Goal: Task Accomplishment & Management: Manage account settings

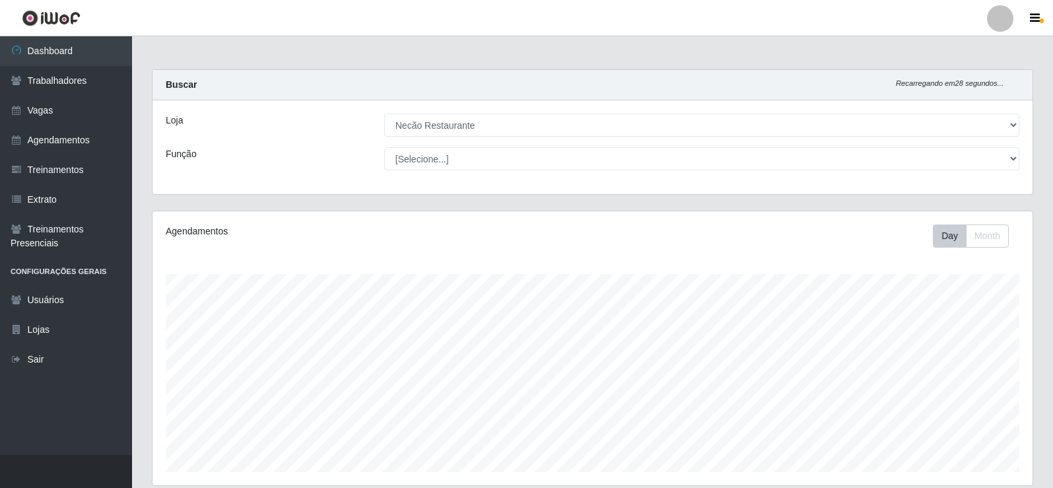
select select "334"
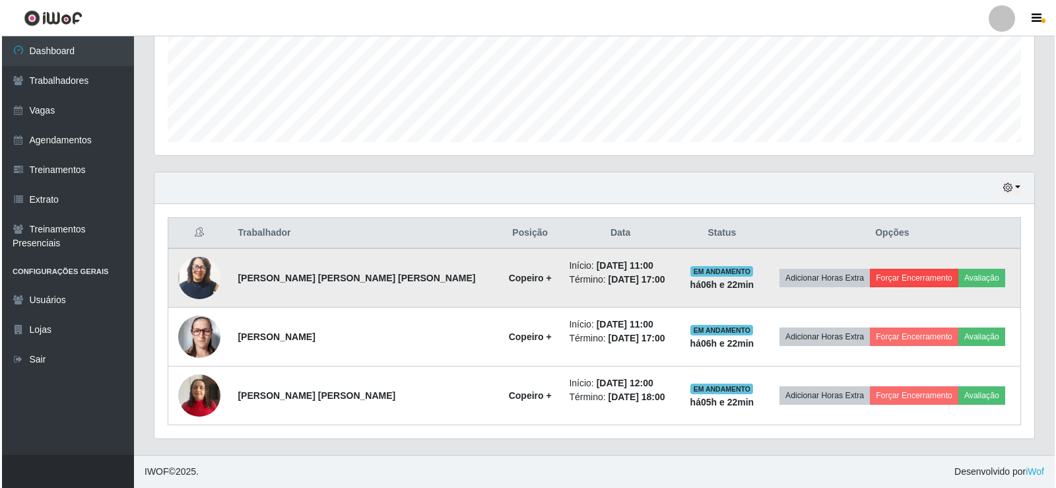
scroll to position [274, 880]
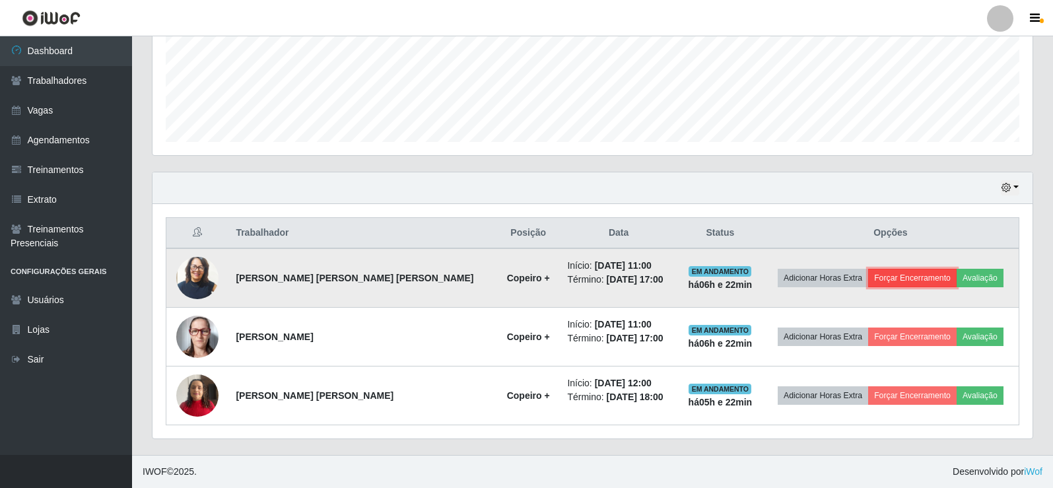
click at [890, 277] on button "Forçar Encerramento" at bounding box center [912, 278] width 88 height 18
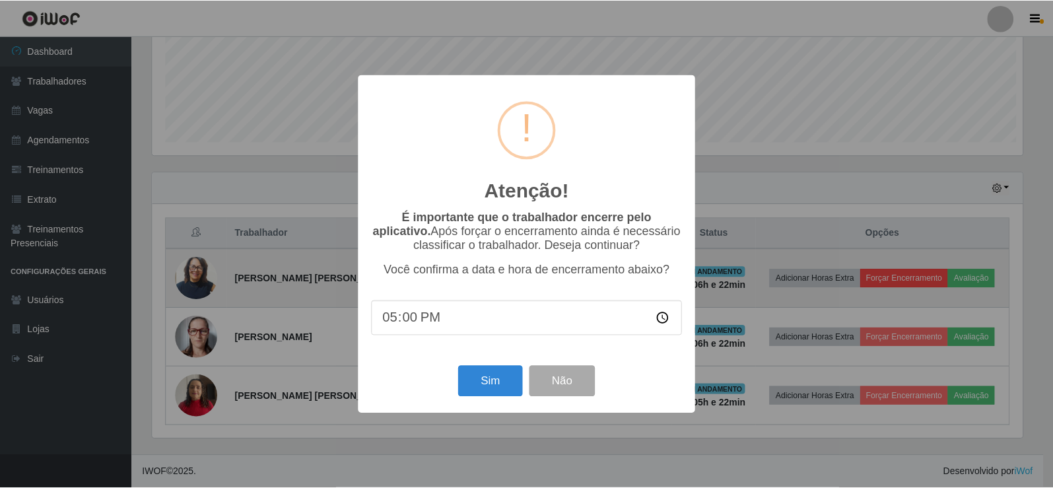
scroll to position [274, 873]
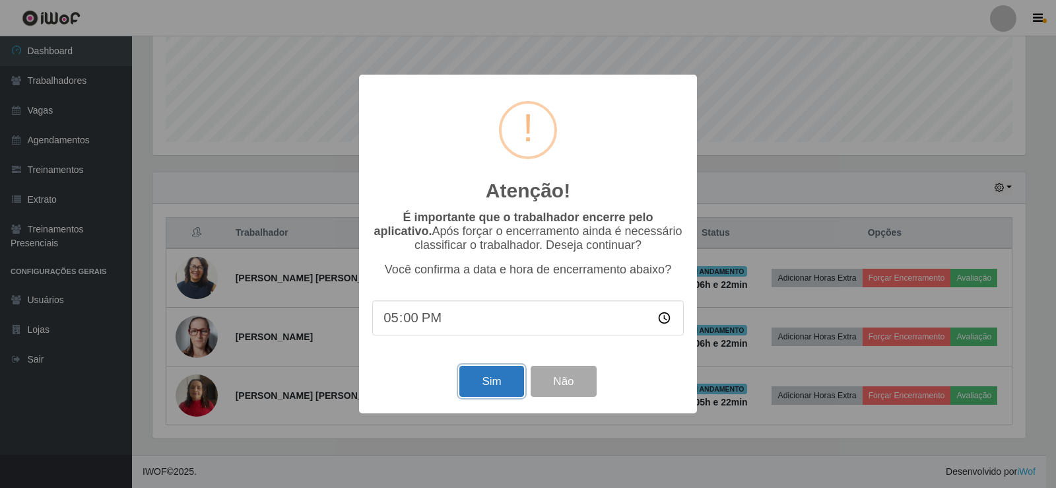
click at [475, 388] on button "Sim" at bounding box center [491, 381] width 64 height 31
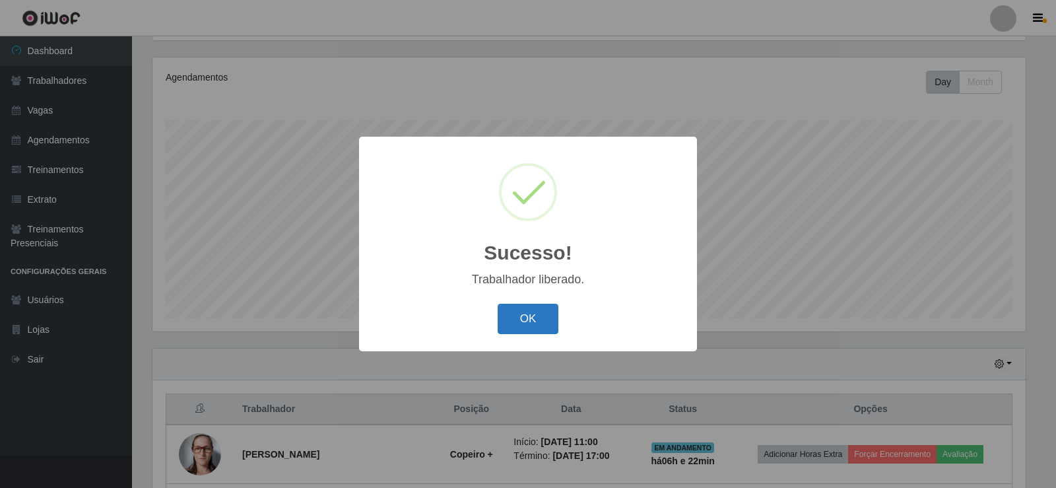
click at [531, 317] on button "OK" at bounding box center [528, 319] width 61 height 31
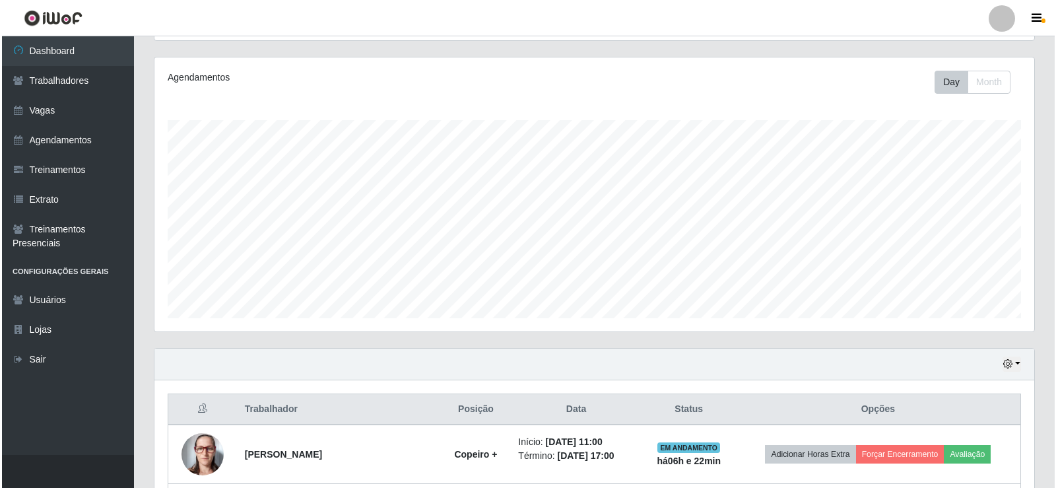
scroll to position [271, 0]
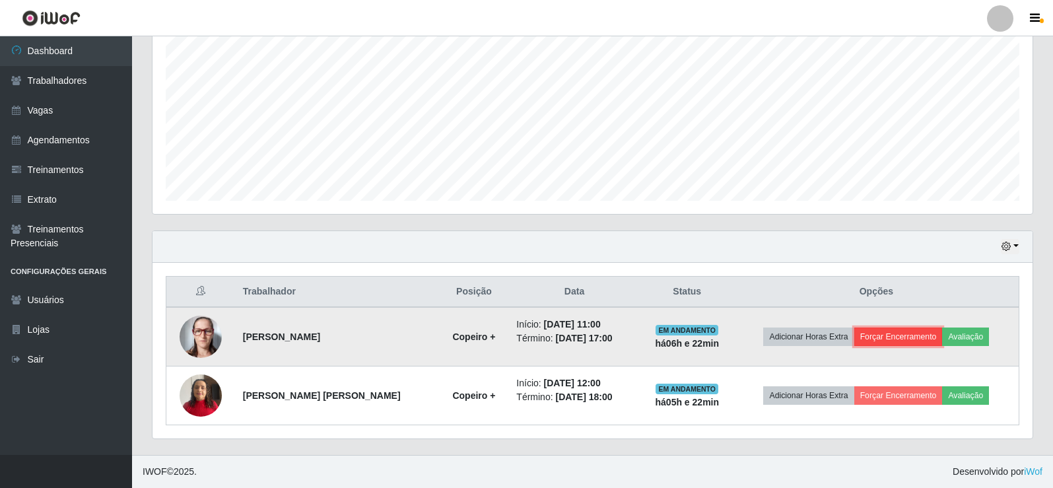
click at [909, 339] on button "Forçar Encerramento" at bounding box center [898, 336] width 88 height 18
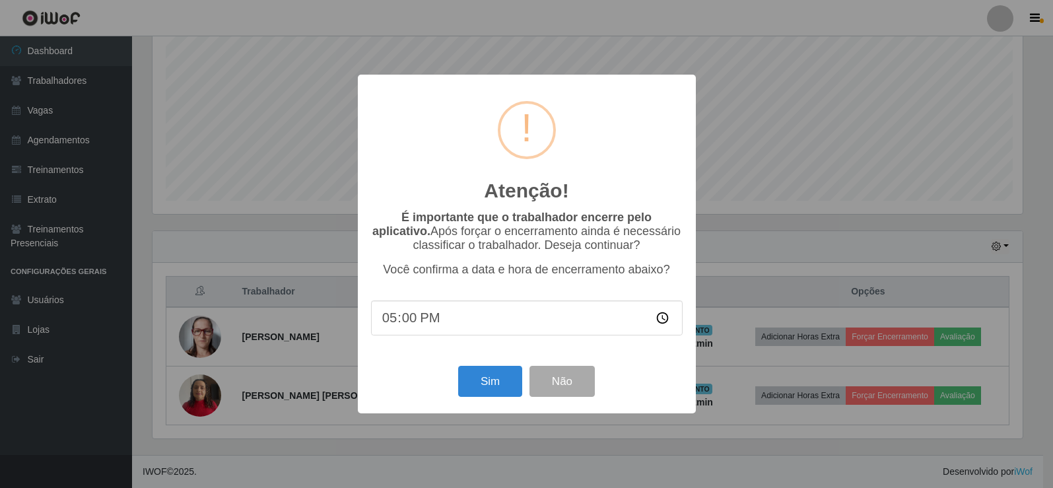
scroll to position [274, 873]
click at [475, 382] on button "Sim" at bounding box center [491, 381] width 64 height 31
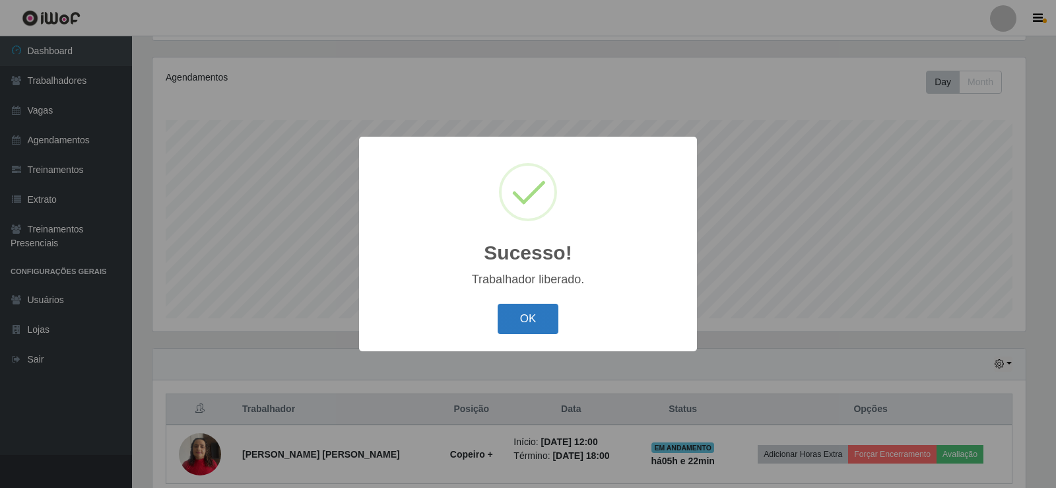
click at [531, 322] on button "OK" at bounding box center [528, 319] width 61 height 31
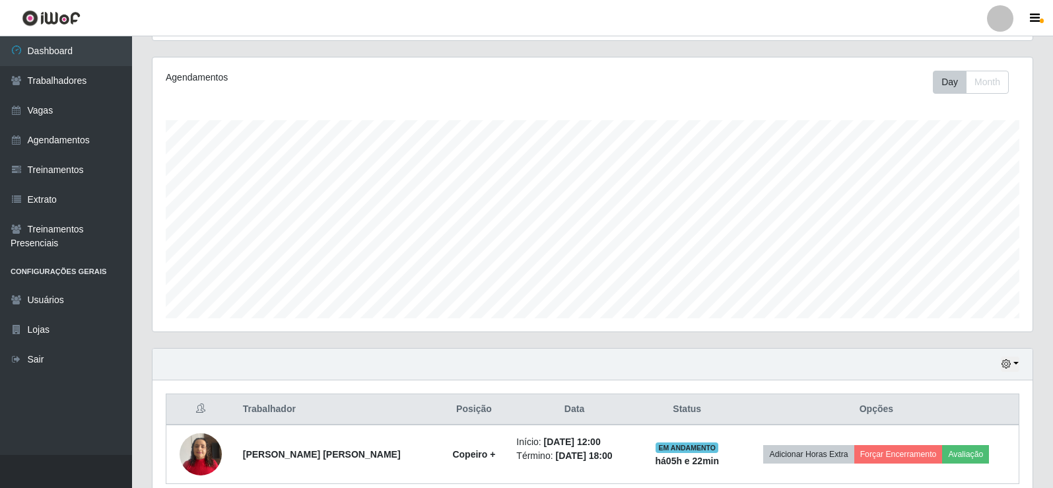
scroll to position [213, 0]
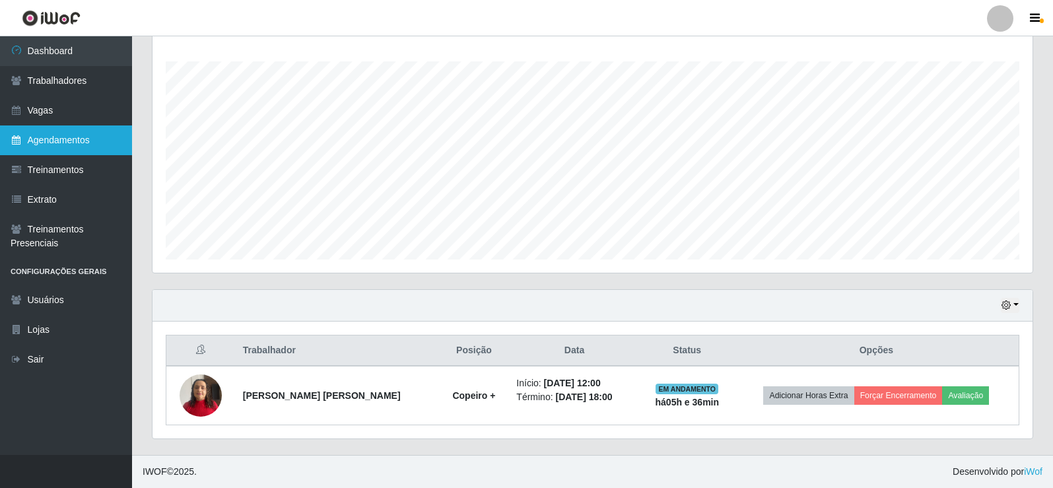
click at [52, 138] on link "Agendamentos" at bounding box center [66, 140] width 132 height 30
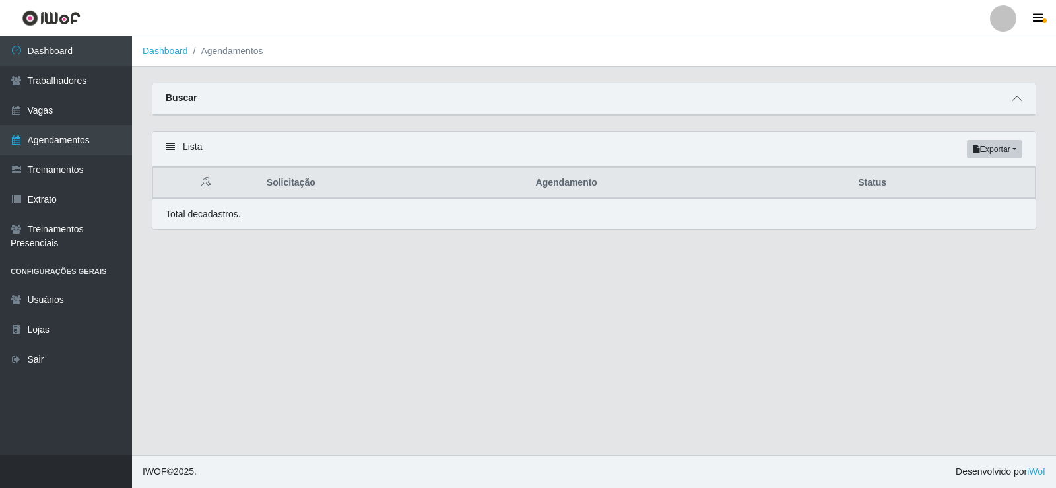
click at [1020, 102] on icon at bounding box center [1017, 98] width 9 height 9
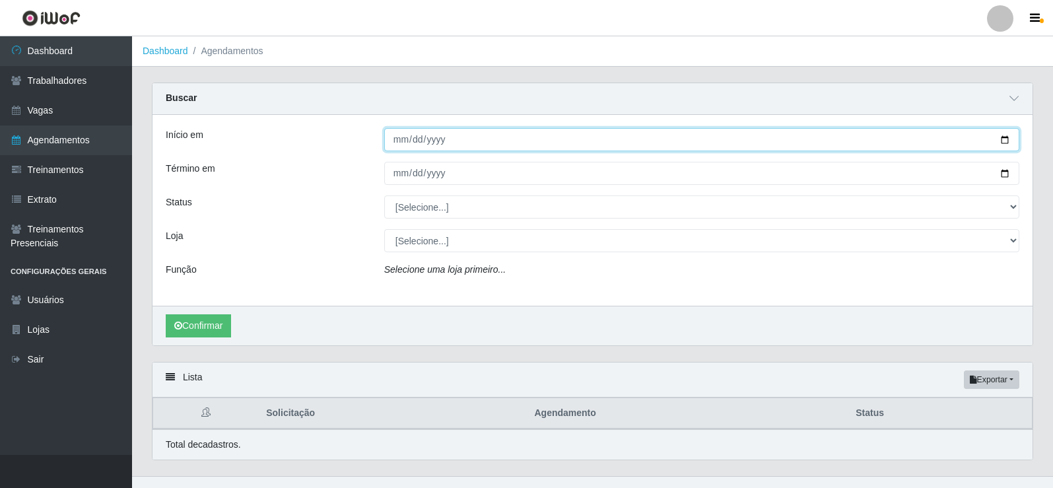
click at [1002, 140] on input "Início em" at bounding box center [701, 139] width 635 height 23
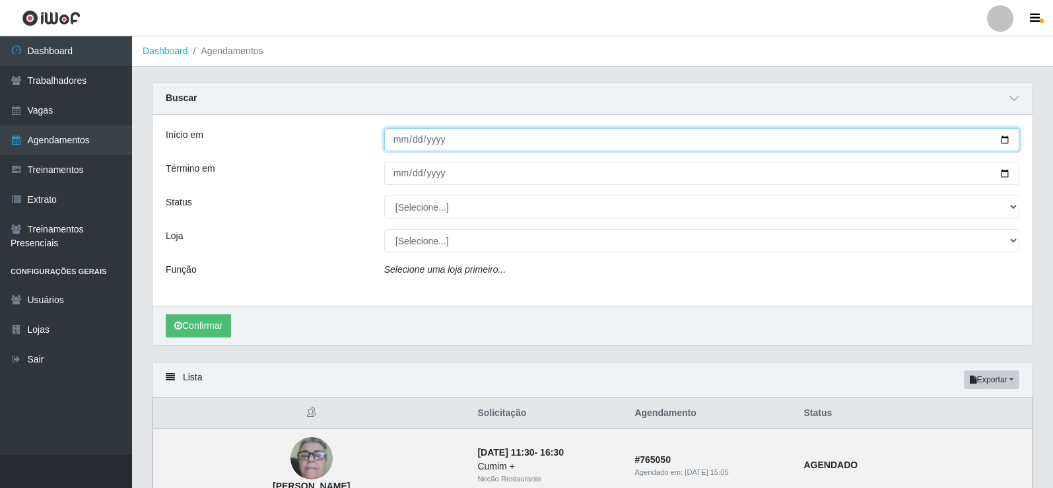
type input "[DATE]"
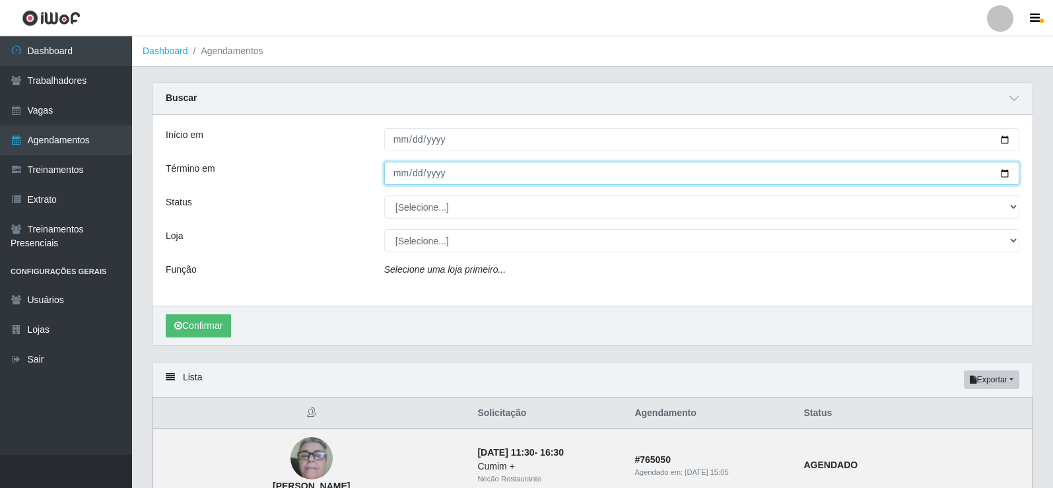
click at [1015, 176] on input "Término em" at bounding box center [701, 173] width 635 height 23
click at [1003, 171] on input "Término em" at bounding box center [701, 173] width 635 height 23
type input "[DATE]"
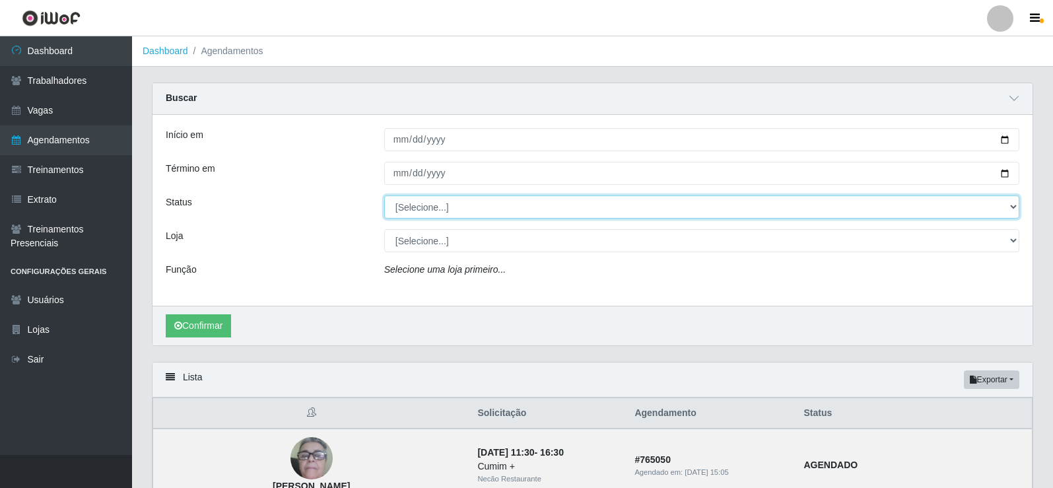
click at [463, 200] on select "[Selecione...] AGENDADO AGUARDANDO LIBERAR EM ANDAMENTO EM REVISÃO FINALIZADO C…" at bounding box center [701, 206] width 635 height 23
select select "AGENDADO"
click at [384, 196] on select "[Selecione...] AGENDADO AGUARDANDO LIBERAR EM ANDAMENTO EM REVISÃO FINALIZADO C…" at bounding box center [701, 206] width 635 height 23
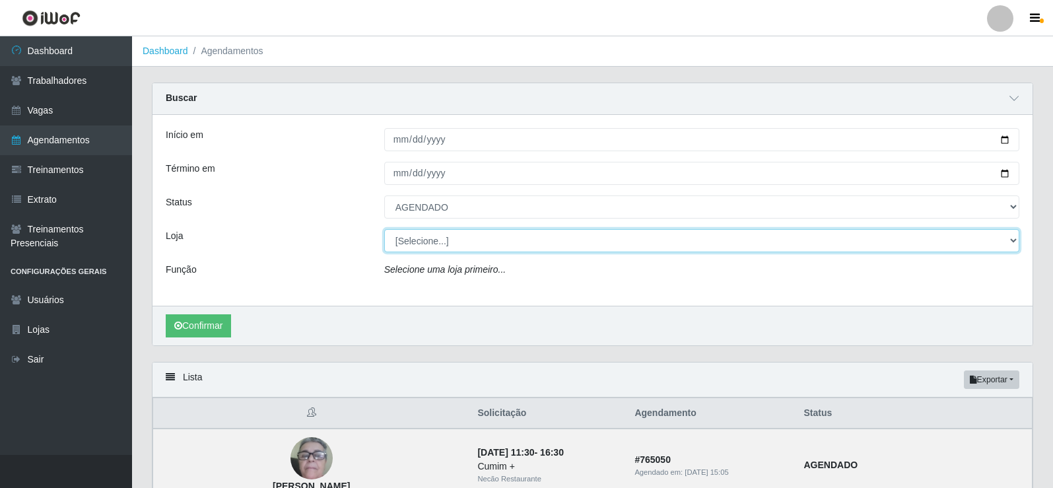
click at [461, 247] on select "[Selecione...] Necão Restaurante" at bounding box center [701, 240] width 635 height 23
select select "334"
click at [384, 230] on select "[Selecione...] Necão Restaurante" at bounding box center [701, 240] width 635 height 23
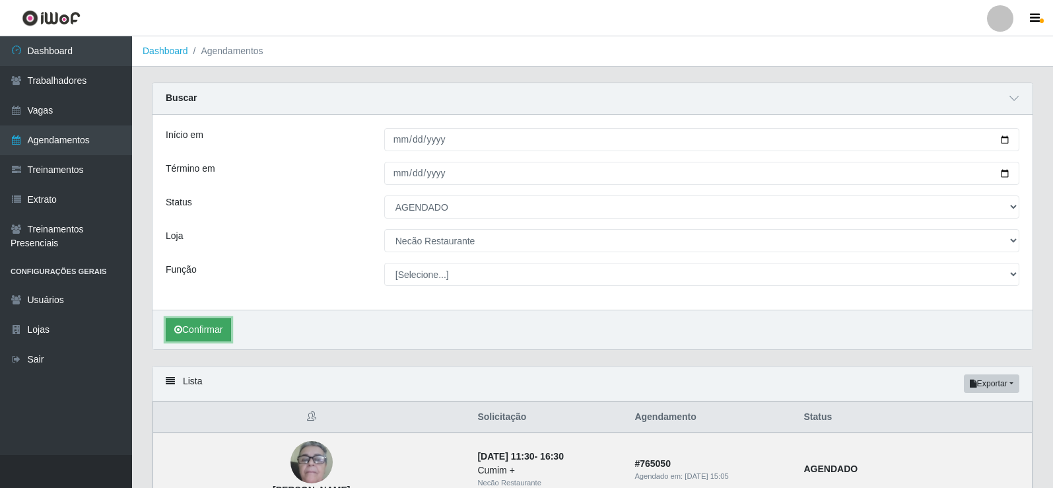
click at [203, 325] on button "Confirmar" at bounding box center [198, 329] width 65 height 23
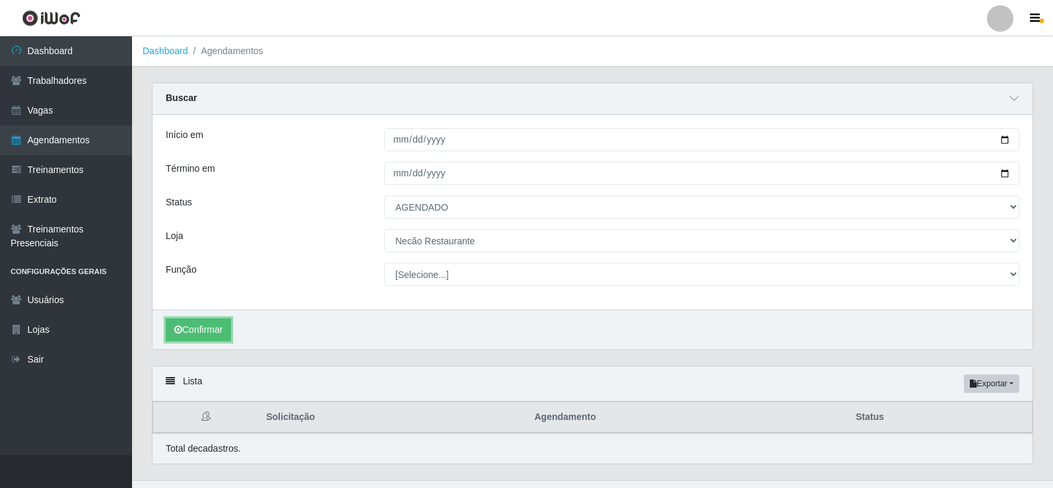
scroll to position [26, 0]
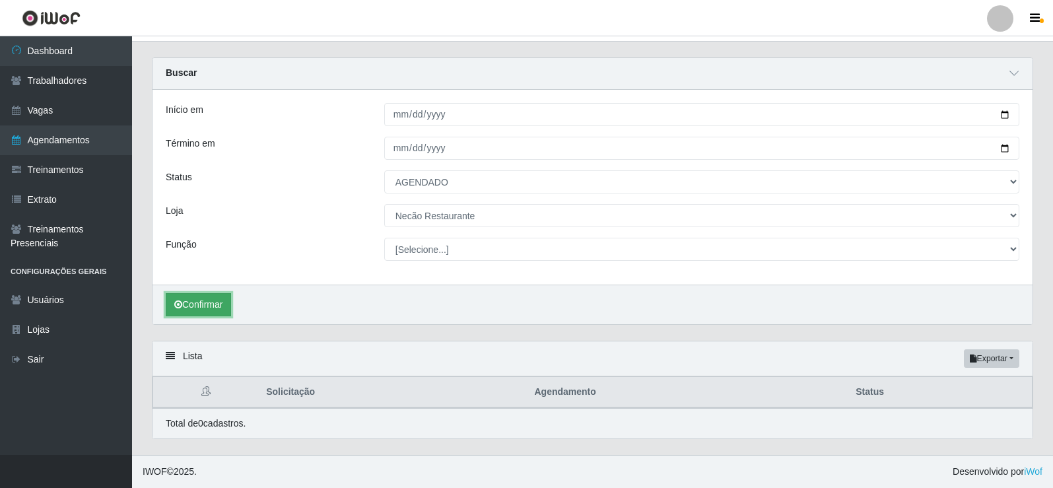
click at [197, 298] on button "Confirmar" at bounding box center [198, 304] width 65 height 23
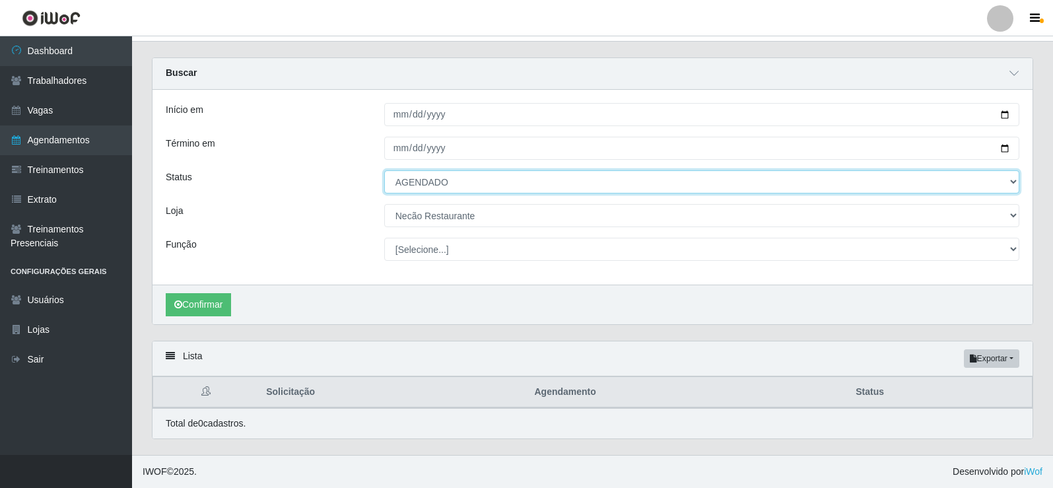
click at [1010, 179] on select "[Selecione...] AGENDADO AGUARDANDO LIBERAR EM ANDAMENTO EM REVISÃO FINALIZADO C…" at bounding box center [701, 181] width 635 height 23
select select "CANCELADO"
click at [384, 170] on select "[Selecione...] AGENDADO AGUARDANDO LIBERAR EM ANDAMENTO EM REVISÃO FINALIZADO C…" at bounding box center [701, 181] width 635 height 23
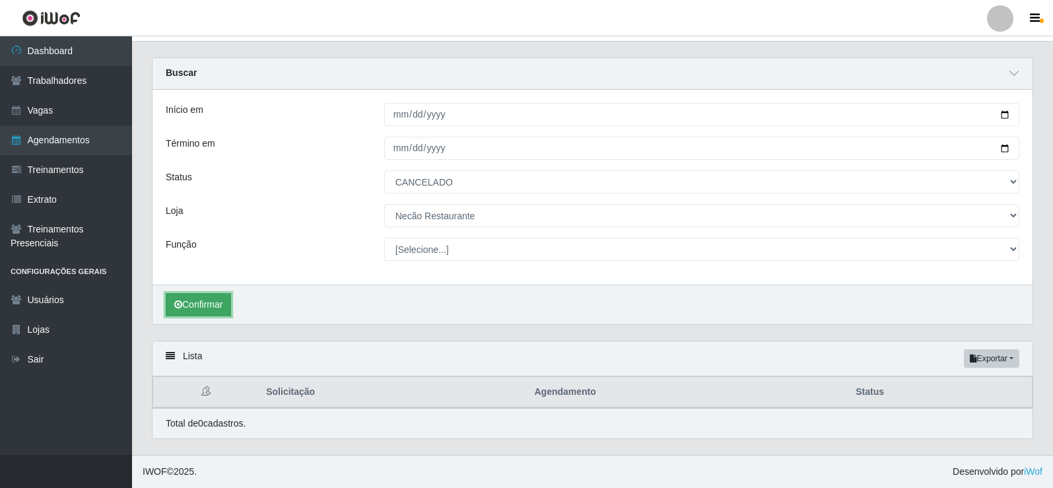
click at [215, 300] on button "Confirmar" at bounding box center [198, 304] width 65 height 23
click at [198, 310] on button "Confirmar" at bounding box center [198, 304] width 65 height 23
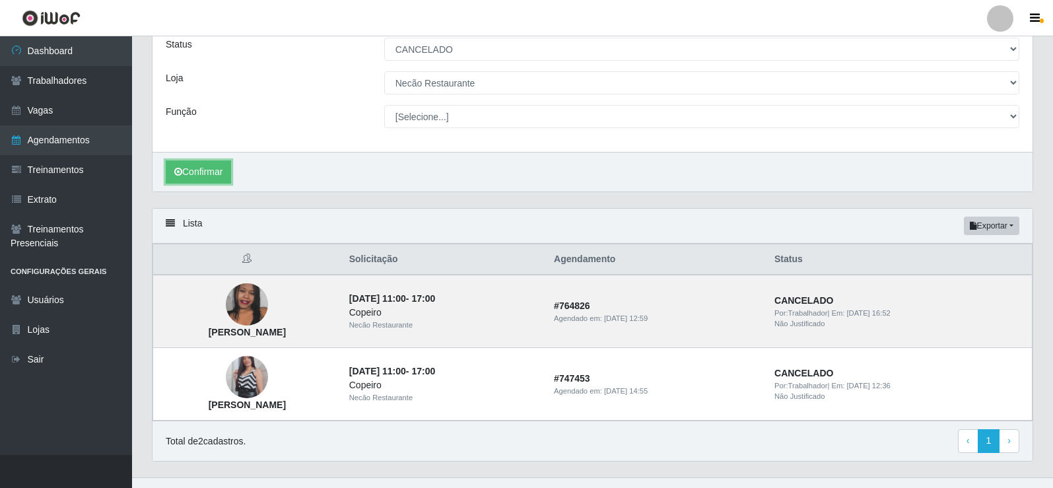
scroll to position [181, 0]
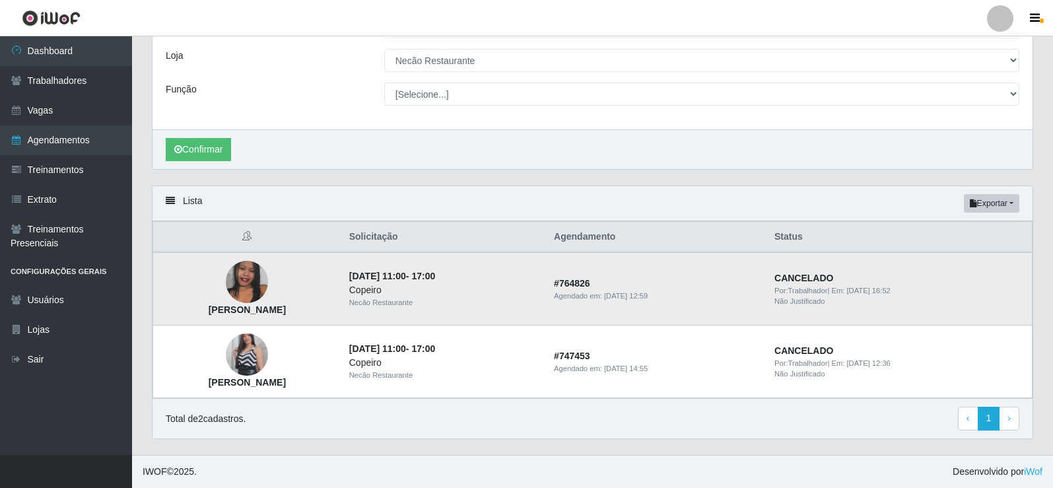
drag, startPoint x: 206, startPoint y: 309, endPoint x: 315, endPoint y: 314, distance: 109.0
click at [315, 314] on td "[PERSON_NAME]" at bounding box center [247, 288] width 188 height 73
copy strong "[PERSON_NAME]"
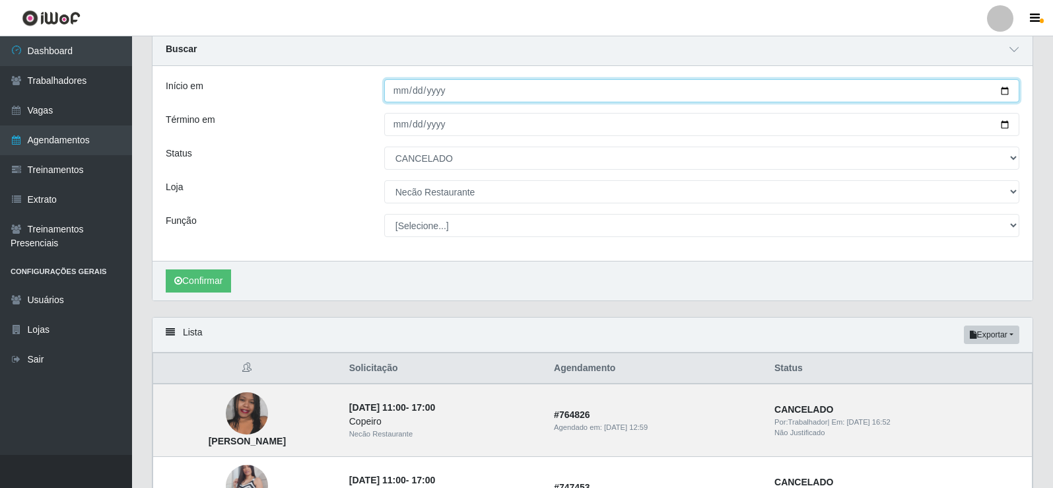
click at [1007, 94] on input "[DATE]" at bounding box center [701, 90] width 635 height 23
type input "2025-10-07"
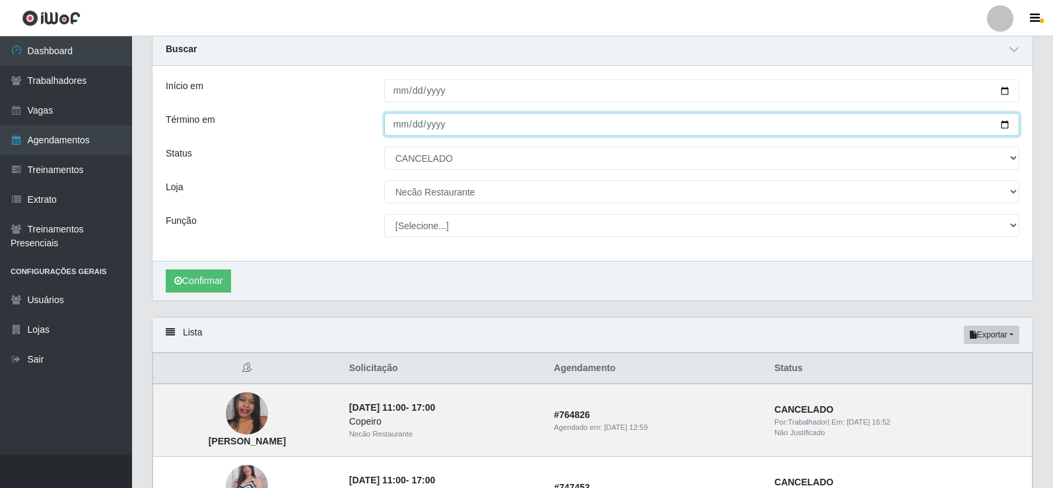
click at [1007, 131] on input "[DATE]" at bounding box center [701, 124] width 635 height 23
click at [999, 126] on input "[DATE]" at bounding box center [701, 124] width 635 height 23
type input "2025-10-07"
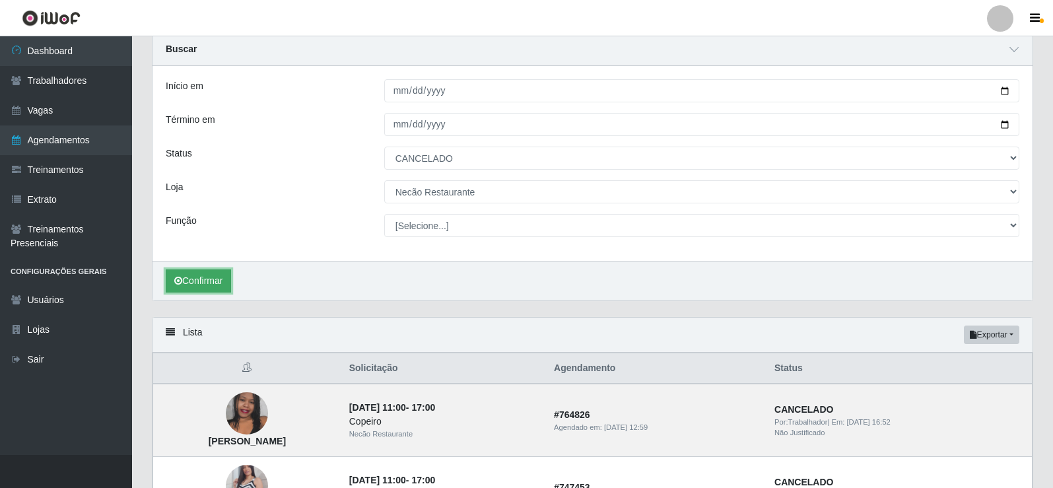
click at [204, 289] on button "Confirmar" at bounding box center [198, 280] width 65 height 23
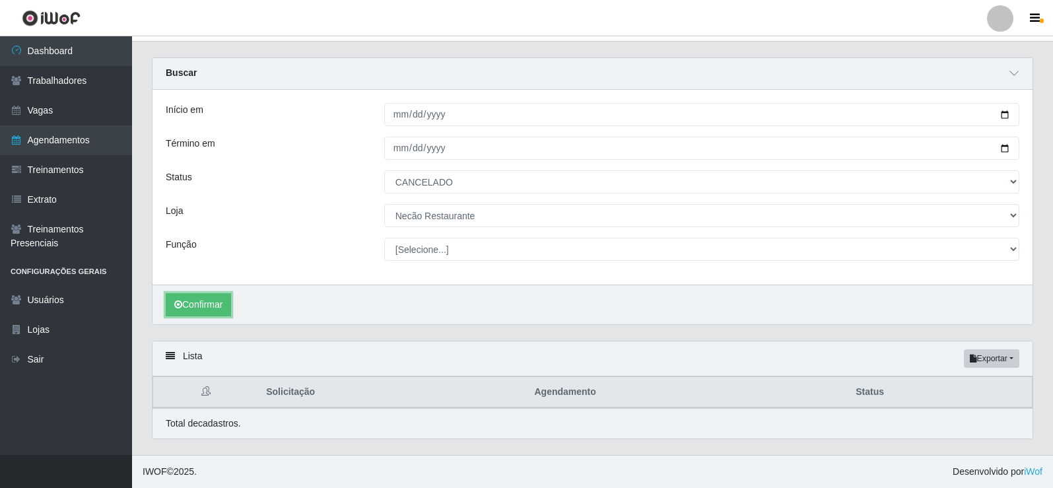
scroll to position [26, 0]
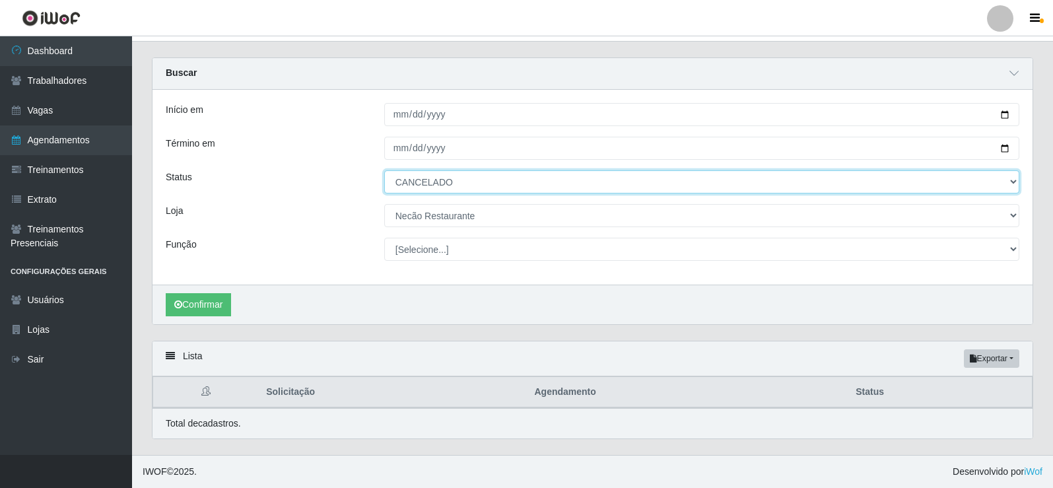
click at [1017, 184] on select "[Selecione...] AGENDADO AGUARDANDO LIBERAR EM ANDAMENTO EM REVISÃO FINALIZADO C…" at bounding box center [701, 181] width 635 height 23
click at [384, 170] on select "[Selecione...] AGENDADO AGUARDANDO LIBERAR EM ANDAMENTO EM REVISÃO FINALIZADO C…" at bounding box center [701, 181] width 635 height 23
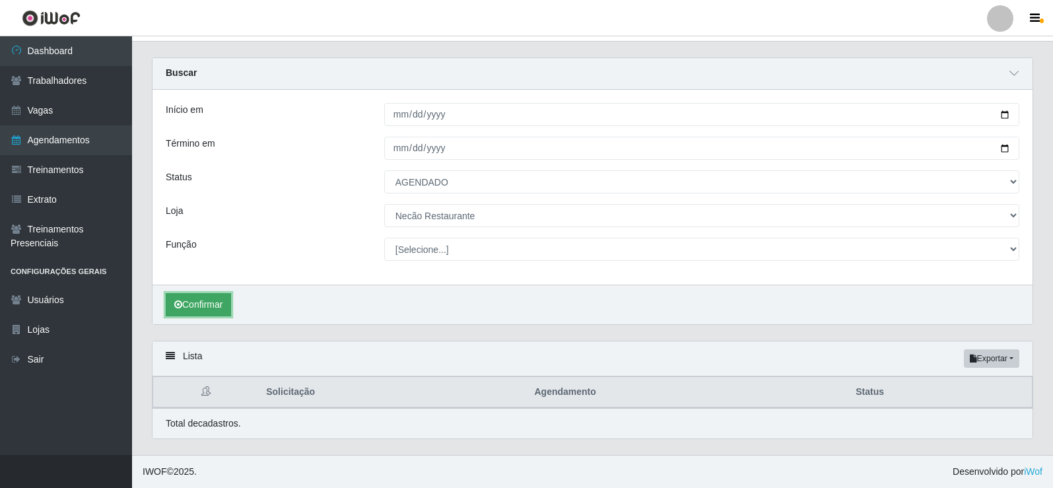
click at [215, 301] on button "Confirmar" at bounding box center [198, 304] width 65 height 23
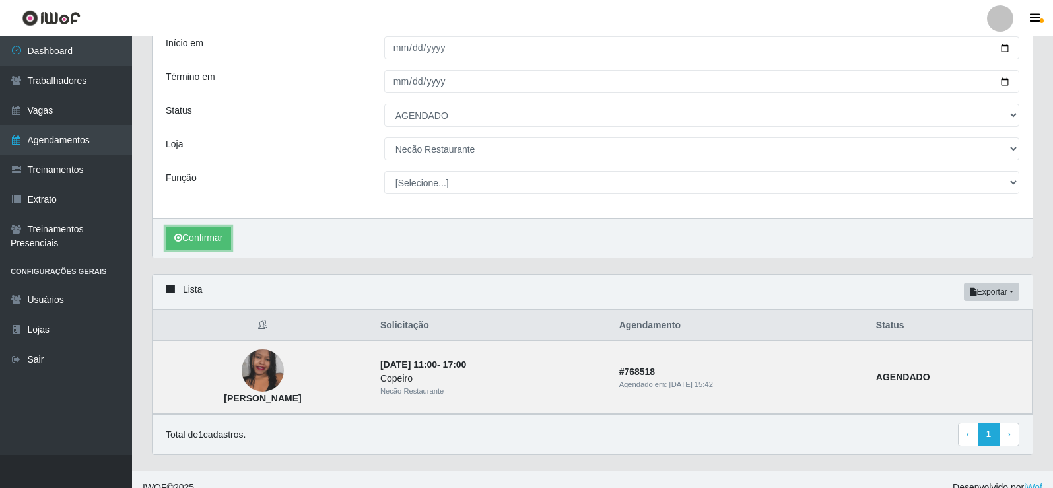
scroll to position [108, 0]
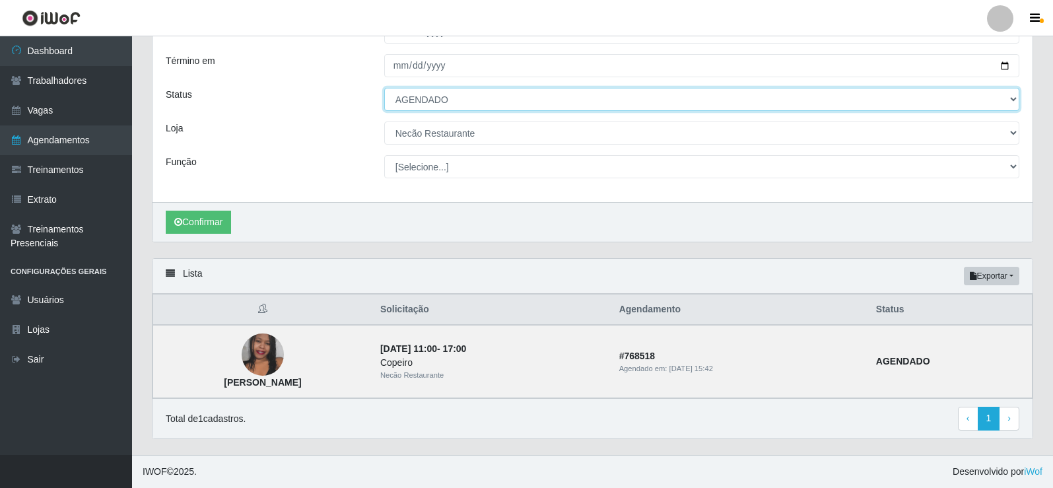
click at [1010, 96] on select "[Selecione...] AGENDADO AGUARDANDO LIBERAR EM ANDAMENTO EM REVISÃO FINALIZADO C…" at bounding box center [701, 99] width 635 height 23
select select "CANCELADO"
click at [384, 88] on select "[Selecione...] AGENDADO AGUARDANDO LIBERAR EM ANDAMENTO EM REVISÃO FINALIZADO C…" at bounding box center [701, 99] width 635 height 23
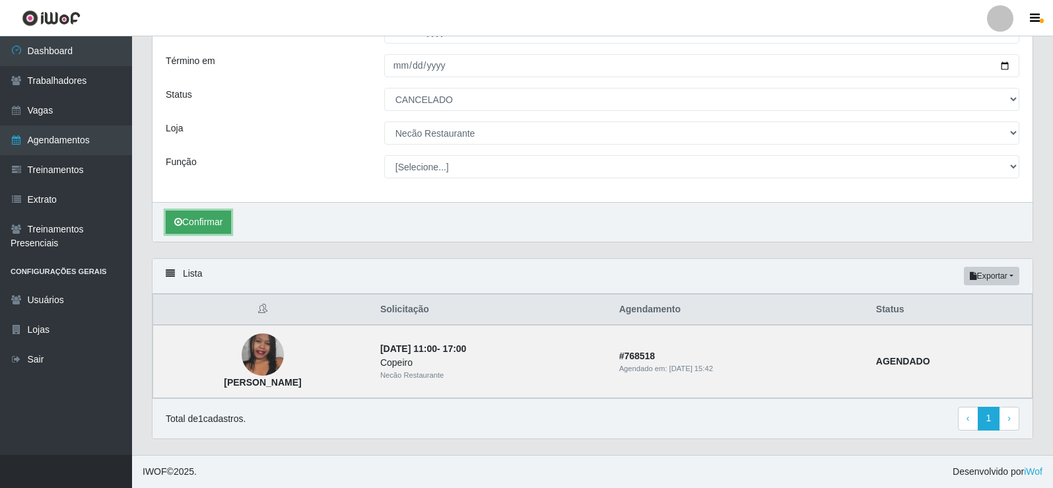
click at [173, 227] on button "Confirmar" at bounding box center [198, 222] width 65 height 23
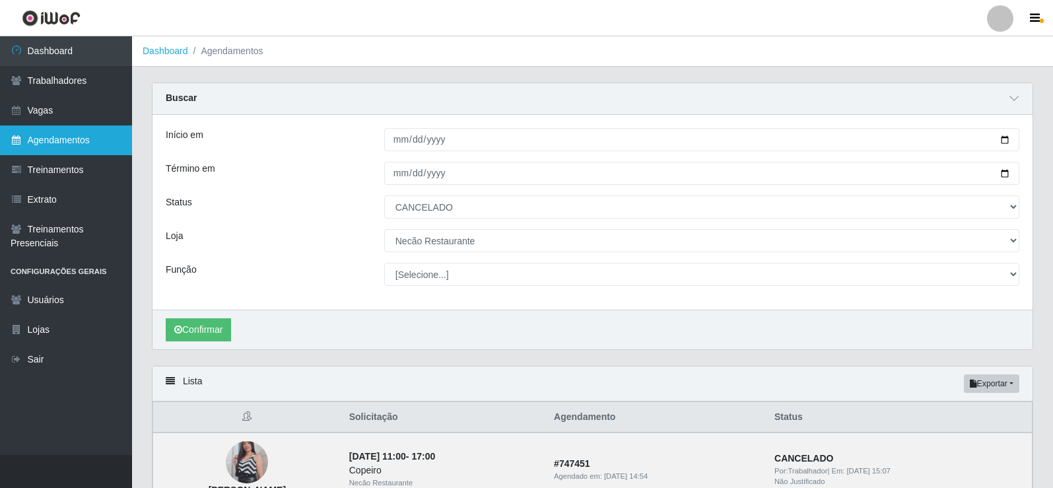
click at [77, 144] on link "Agendamentos" at bounding box center [66, 140] width 132 height 30
select select "[Selecione...]"
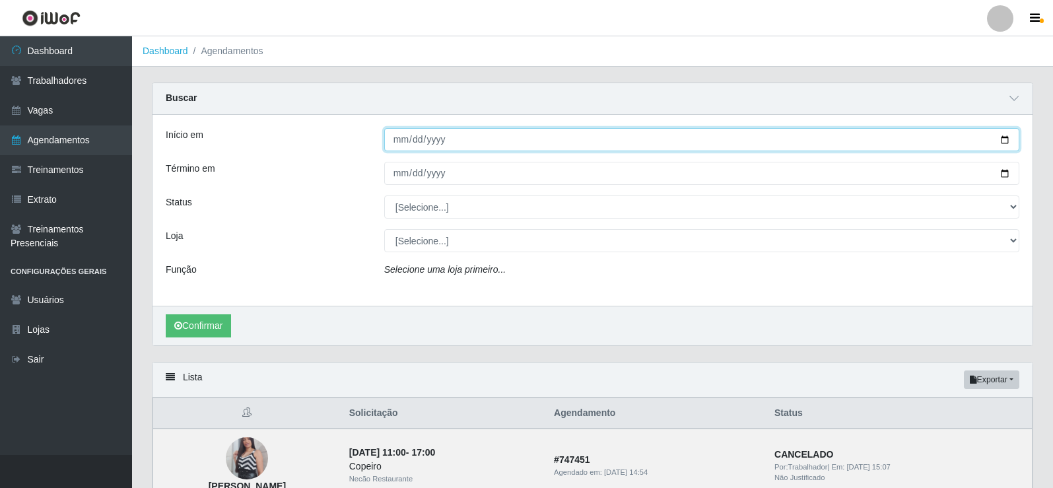
click at [1003, 139] on input "Início em" at bounding box center [701, 139] width 635 height 23
type input "[DATE]"
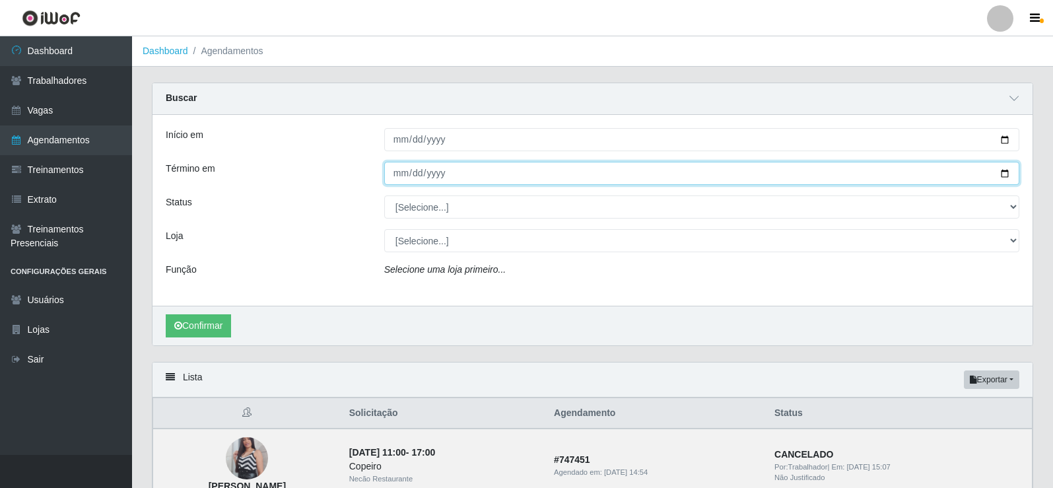
click at [1009, 175] on input "Término em" at bounding box center [701, 173] width 635 height 23
type input "[DATE]"
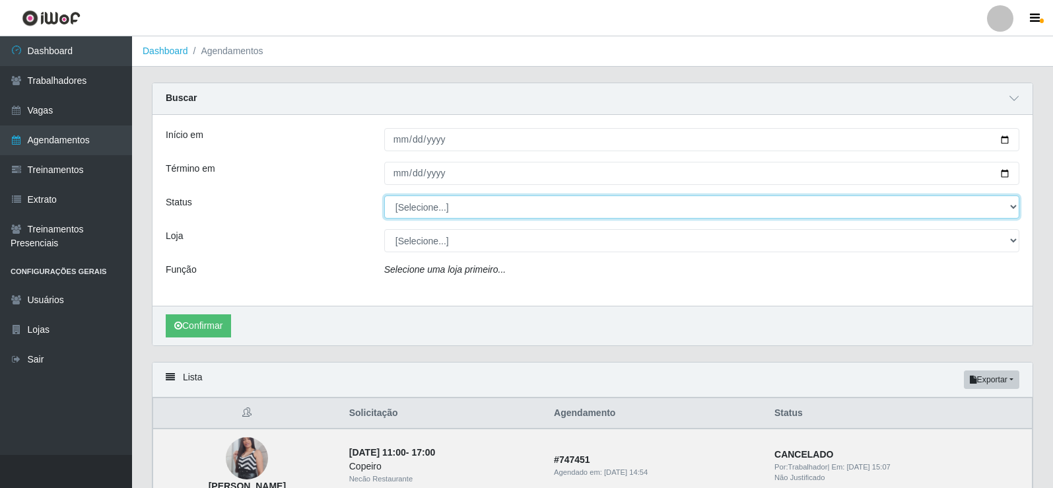
click at [418, 203] on select "[Selecione...] AGENDADO AGUARDANDO LIBERAR EM ANDAMENTO EM REVISÃO FINALIZADO C…" at bounding box center [701, 206] width 635 height 23
click at [384, 196] on select "[Selecione...] AGENDADO AGUARDANDO LIBERAR EM ANDAMENTO EM REVISÃO FINALIZADO C…" at bounding box center [701, 206] width 635 height 23
click at [420, 215] on select "[Selecione...] AGENDADO AGUARDANDO LIBERAR EM ANDAMENTO EM REVISÃO FINALIZADO C…" at bounding box center [701, 206] width 635 height 23
select select "AGENDADO"
click at [384, 196] on select "[Selecione...] AGENDADO AGUARDANDO LIBERAR EM ANDAMENTO EM REVISÃO FINALIZADO C…" at bounding box center [701, 206] width 635 height 23
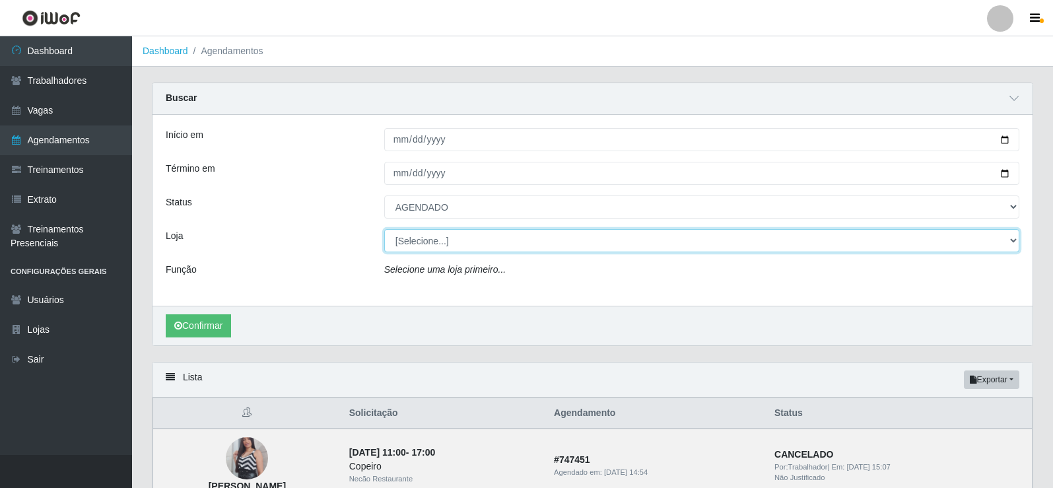
click at [419, 246] on select "[Selecione...] Necão Restaurante" at bounding box center [701, 240] width 635 height 23
select select "334"
click at [384, 230] on select "[Selecione...] Necão Restaurante" at bounding box center [701, 240] width 635 height 23
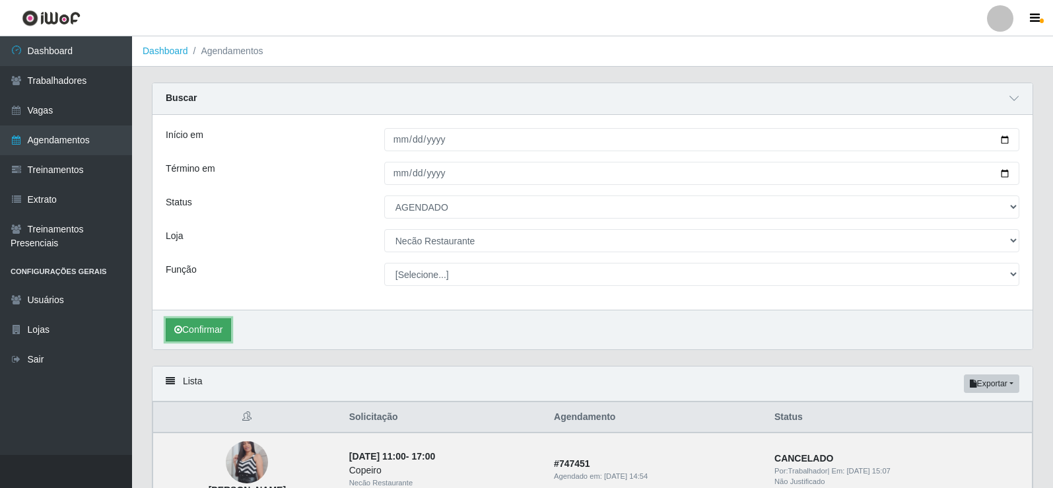
click at [211, 331] on button "Confirmar" at bounding box center [198, 329] width 65 height 23
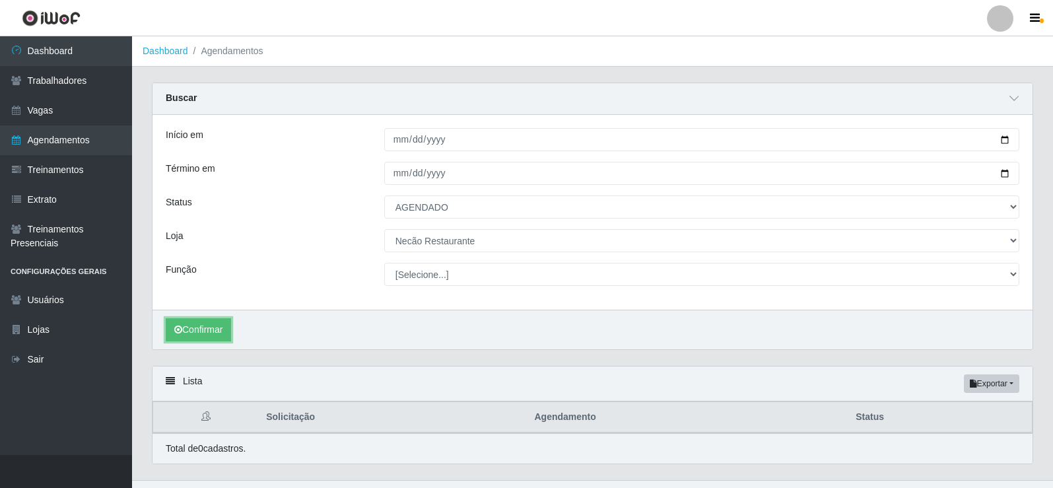
scroll to position [26, 0]
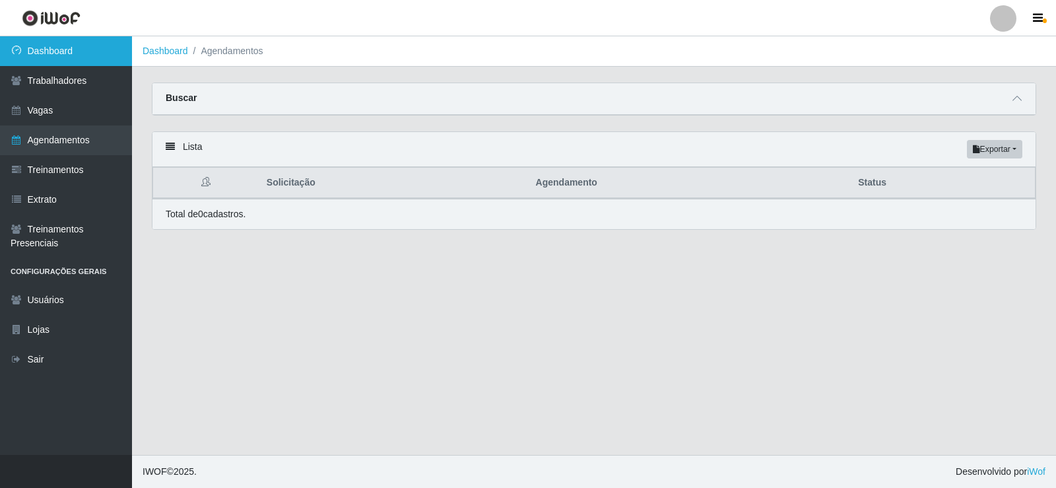
click at [90, 57] on link "Dashboard" at bounding box center [66, 51] width 132 height 30
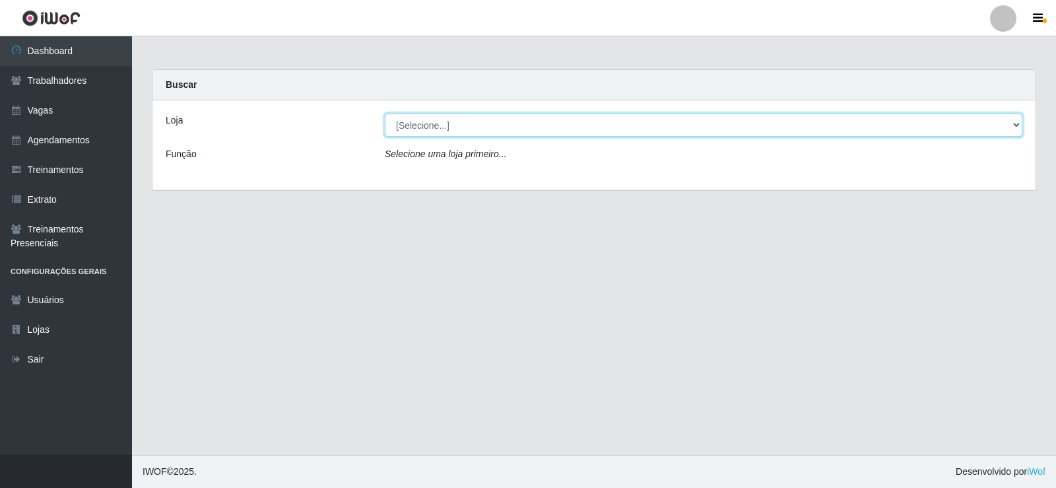
click at [1014, 127] on select "[Selecione...] Necão Restaurante" at bounding box center [704, 125] width 638 height 23
select select "334"
click at [385, 114] on select "[Selecione...] Necão Restaurante" at bounding box center [704, 125] width 638 height 23
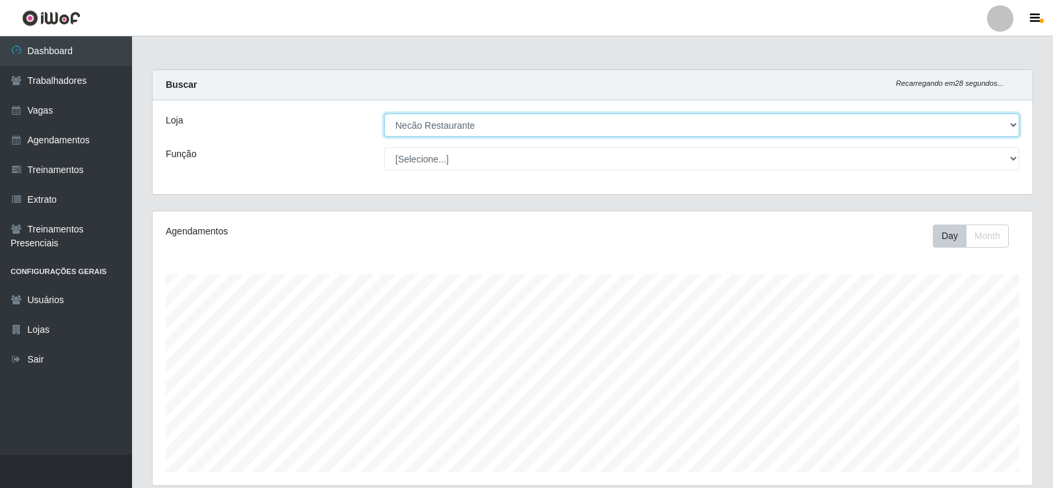
scroll to position [198, 0]
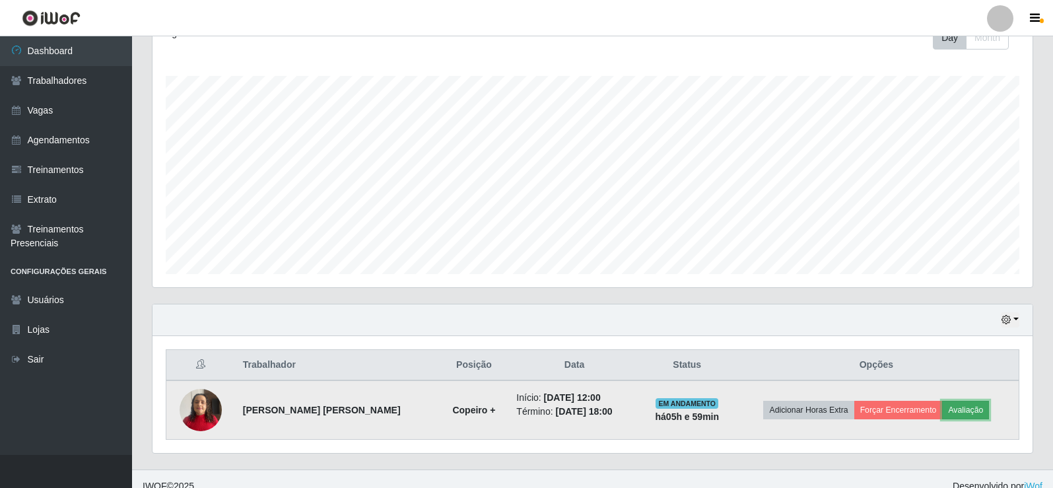
click at [978, 411] on button "Avaliação" at bounding box center [965, 410] width 47 height 18
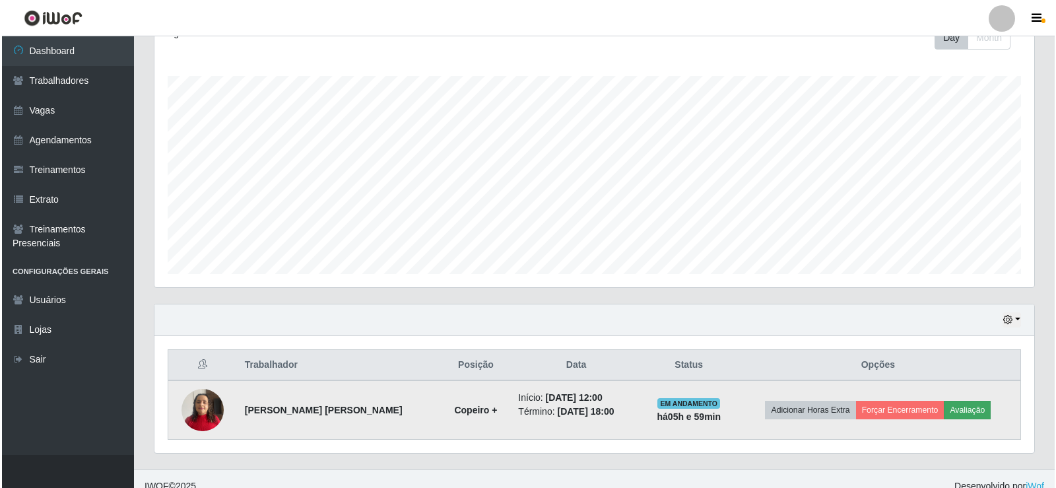
scroll to position [274, 873]
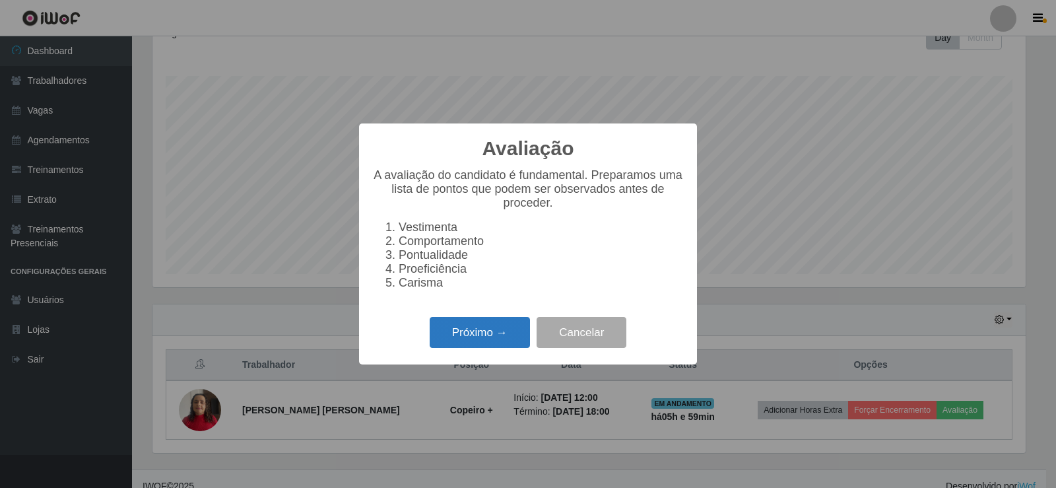
click at [480, 345] on button "Próximo →" at bounding box center [480, 332] width 100 height 31
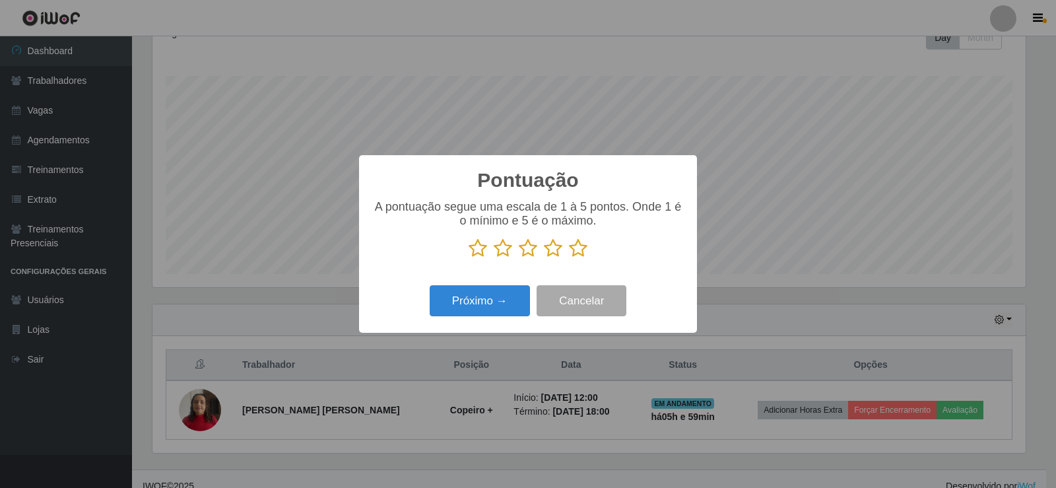
scroll to position [659806, 659206]
click at [570, 248] on icon at bounding box center [578, 248] width 18 height 20
click at [569, 258] on input "radio" at bounding box center [569, 258] width 0 height 0
click at [504, 302] on button "Próximo →" at bounding box center [480, 300] width 100 height 31
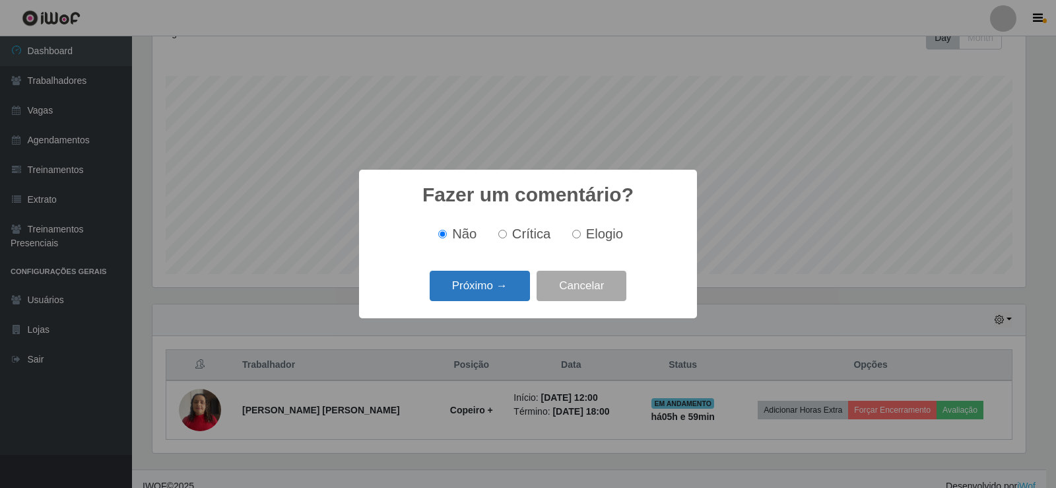
click at [505, 302] on div "Próximo → Cancelar" at bounding box center [528, 286] width 312 height 38
click at [506, 302] on button "Próximo →" at bounding box center [480, 286] width 100 height 31
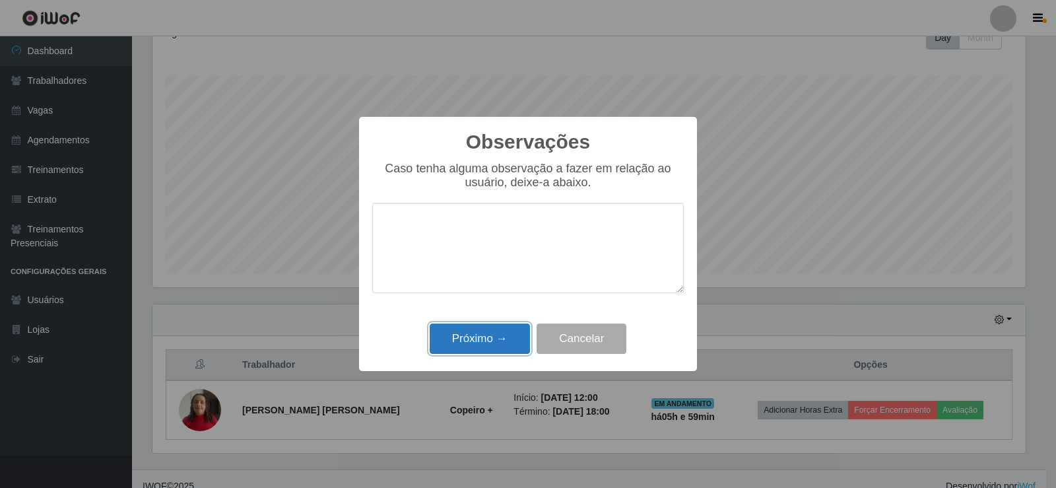
click at [498, 333] on button "Próximo →" at bounding box center [480, 338] width 100 height 31
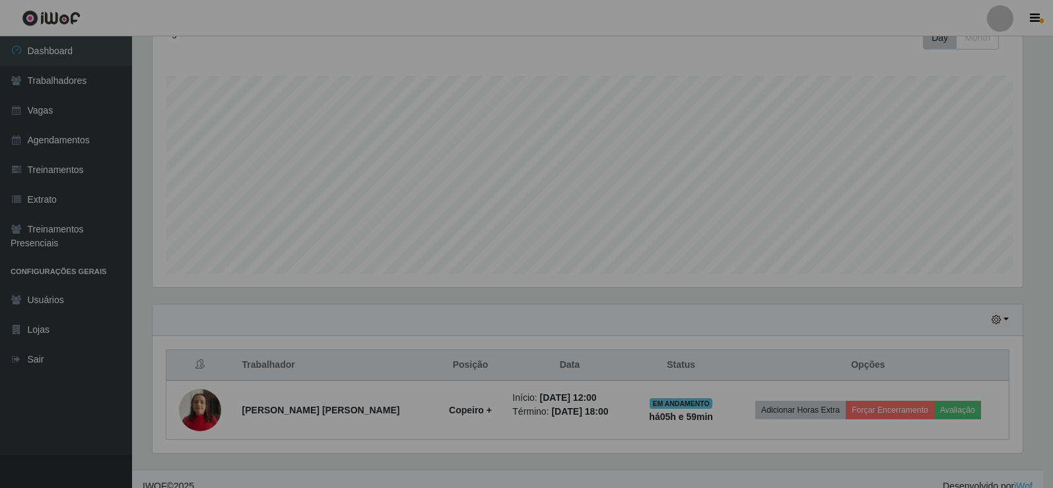
scroll to position [274, 880]
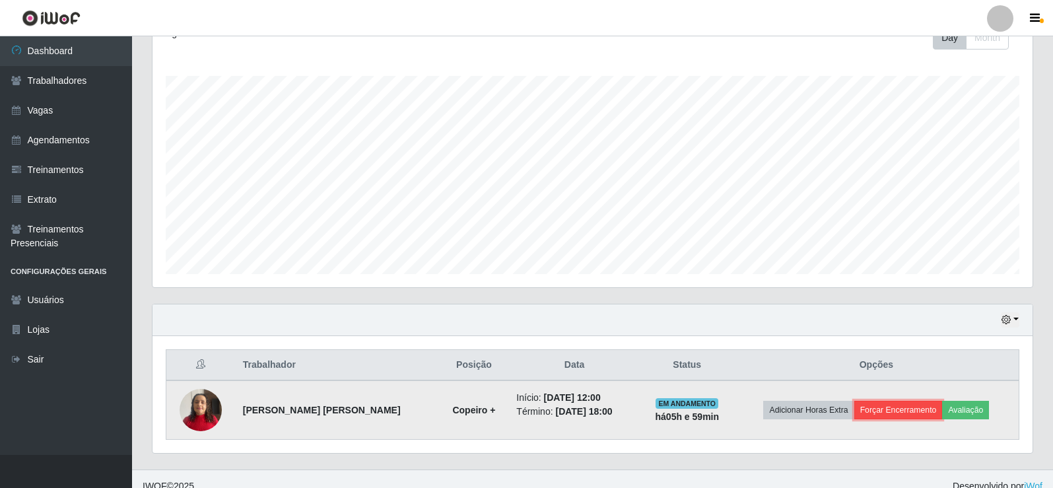
click at [933, 411] on button "Forçar Encerramento" at bounding box center [898, 410] width 88 height 18
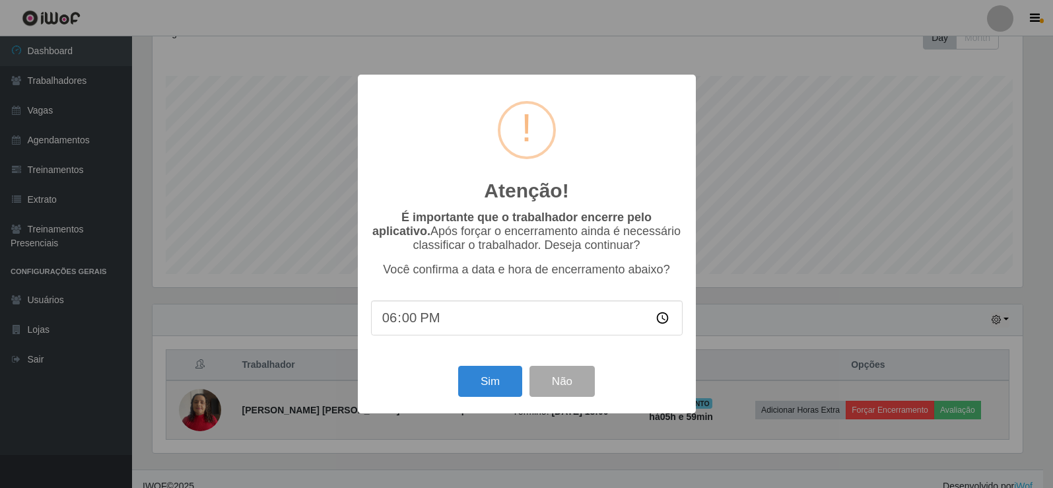
scroll to position [274, 873]
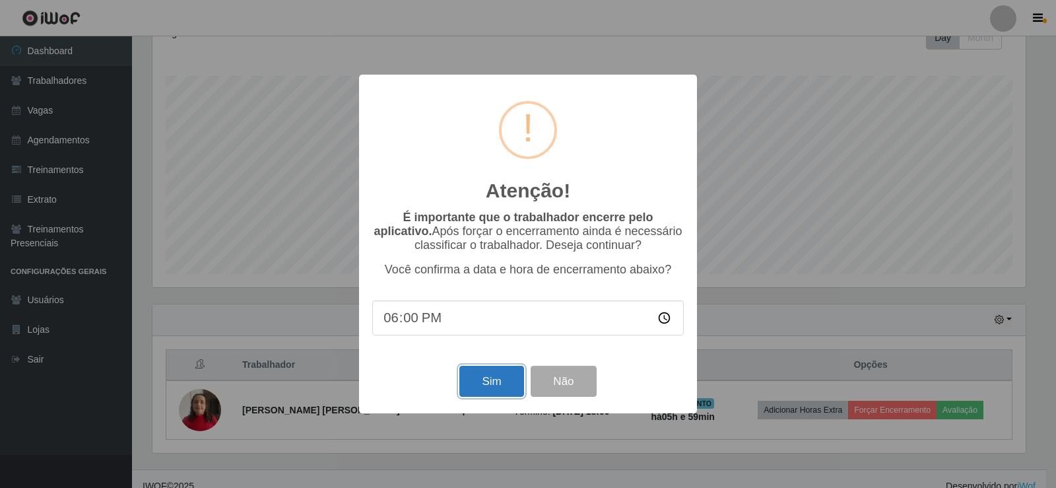
click at [511, 380] on button "Sim" at bounding box center [491, 381] width 64 height 31
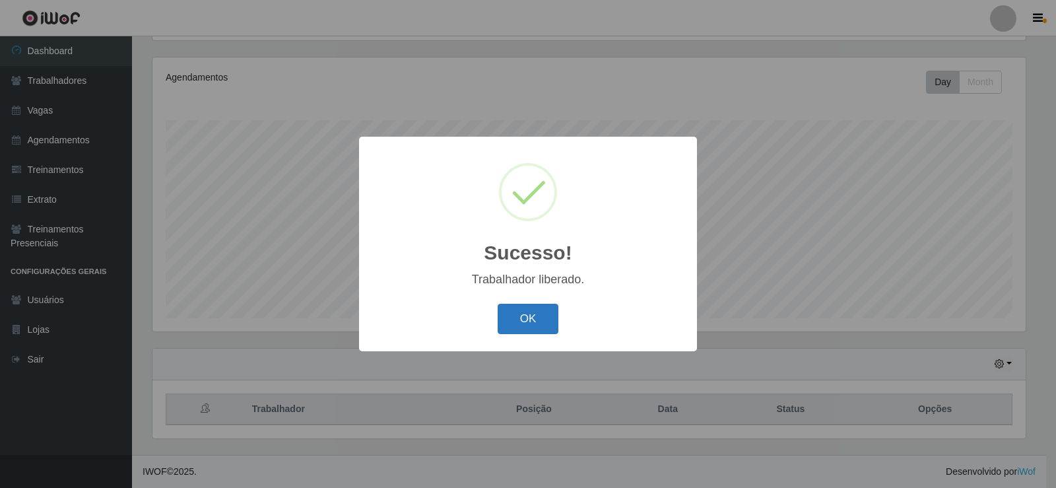
click at [526, 324] on button "OK" at bounding box center [528, 319] width 61 height 31
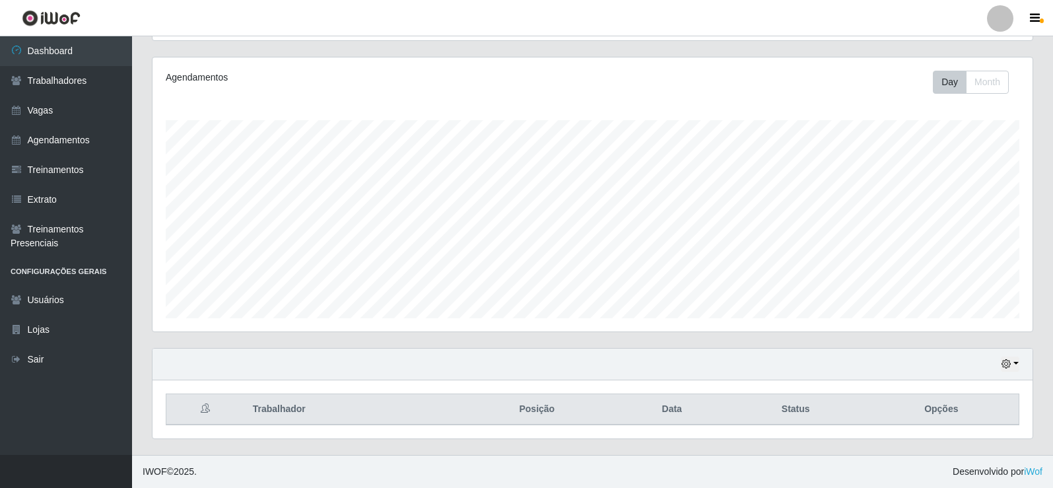
scroll to position [274, 880]
click at [84, 54] on link "Dashboard" at bounding box center [66, 51] width 132 height 30
click at [73, 151] on link "Agendamentos" at bounding box center [66, 140] width 132 height 30
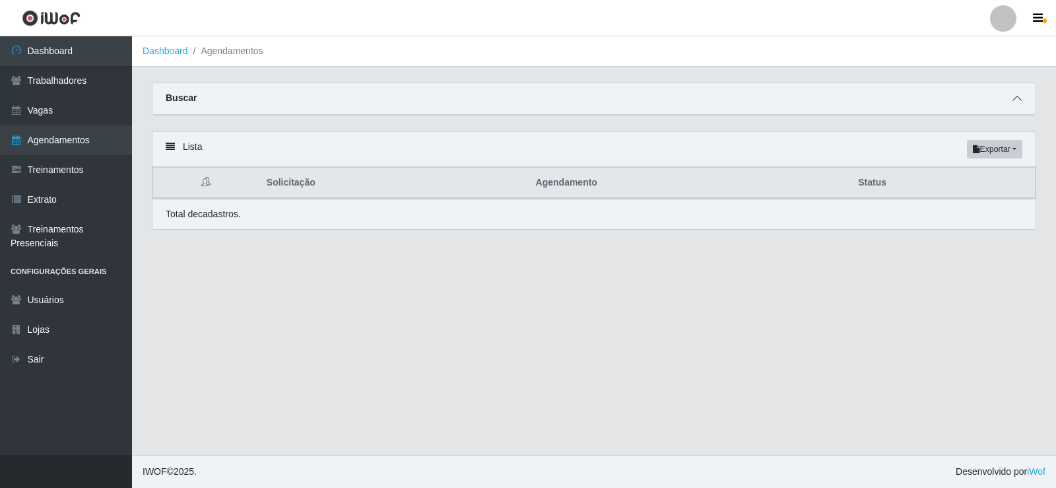
click at [1015, 106] on span at bounding box center [1017, 98] width 16 height 15
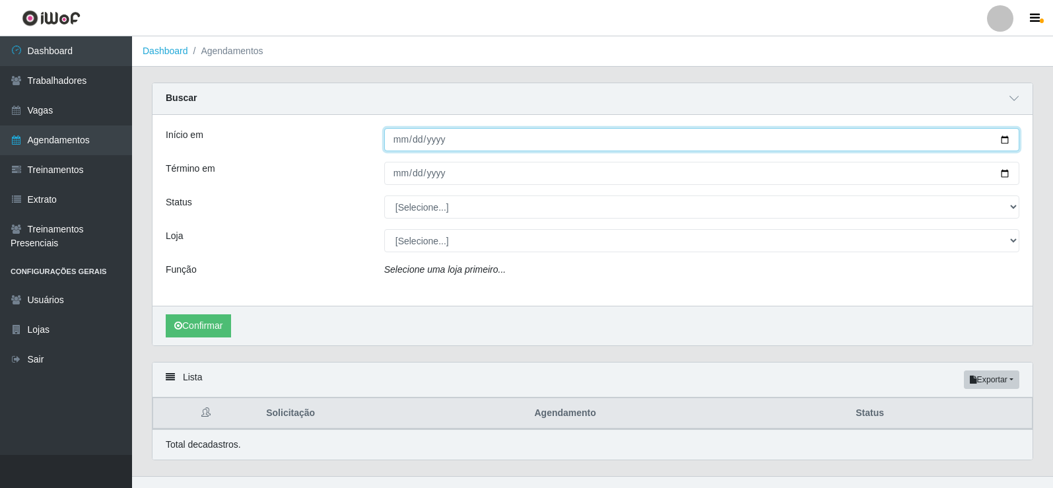
click at [1006, 145] on input "Início em" at bounding box center [701, 139] width 635 height 23
type input "[DATE]"
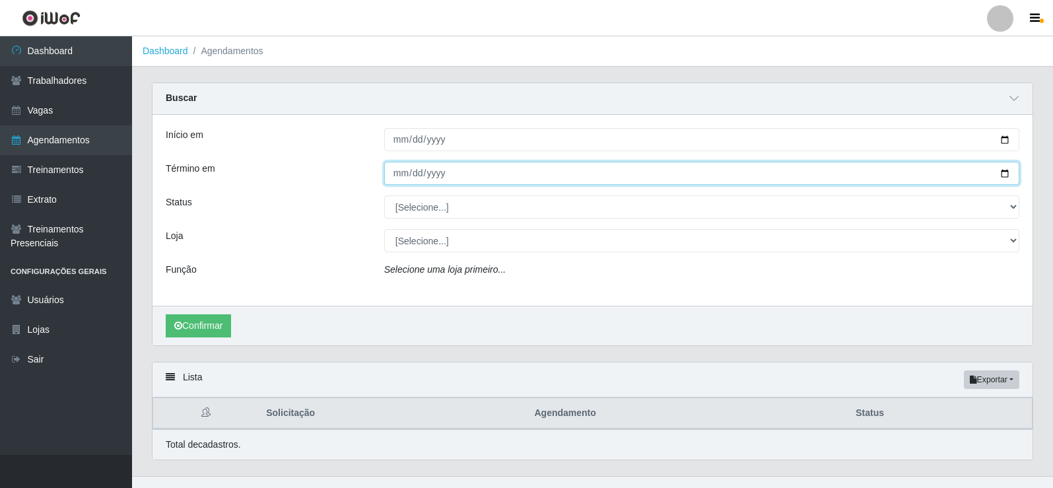
click at [1013, 175] on input "Término em" at bounding box center [701, 173] width 635 height 23
click at [1001, 175] on input "Término em" at bounding box center [701, 173] width 635 height 23
type input "[DATE]"
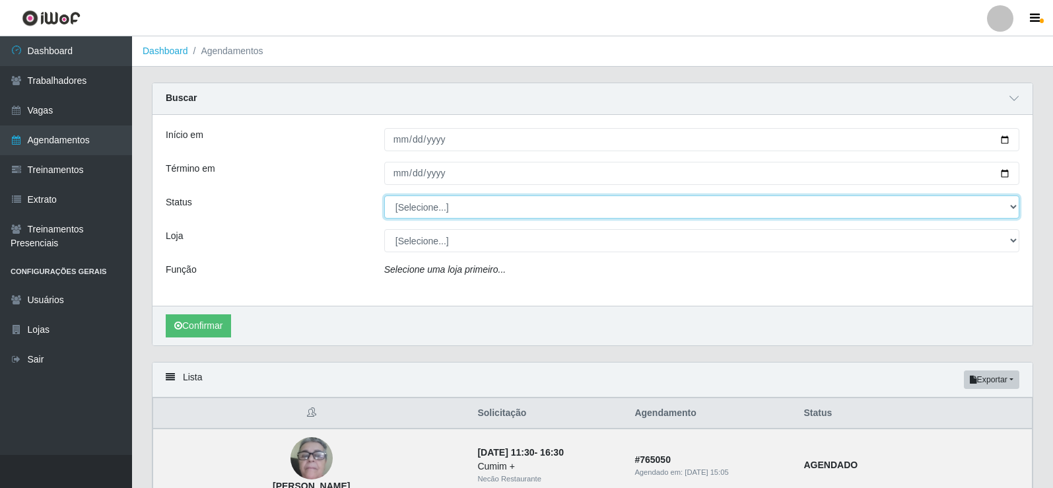
click at [489, 214] on select "[Selecione...] AGENDADO AGUARDANDO LIBERAR EM ANDAMENTO EM REVISÃO FINALIZADO C…" at bounding box center [701, 206] width 635 height 23
select select "AGENDADO"
click at [384, 196] on select "[Selecione...] AGENDADO AGUARDANDO LIBERAR EM ANDAMENTO EM REVISÃO FINALIZADO C…" at bounding box center [701, 206] width 635 height 23
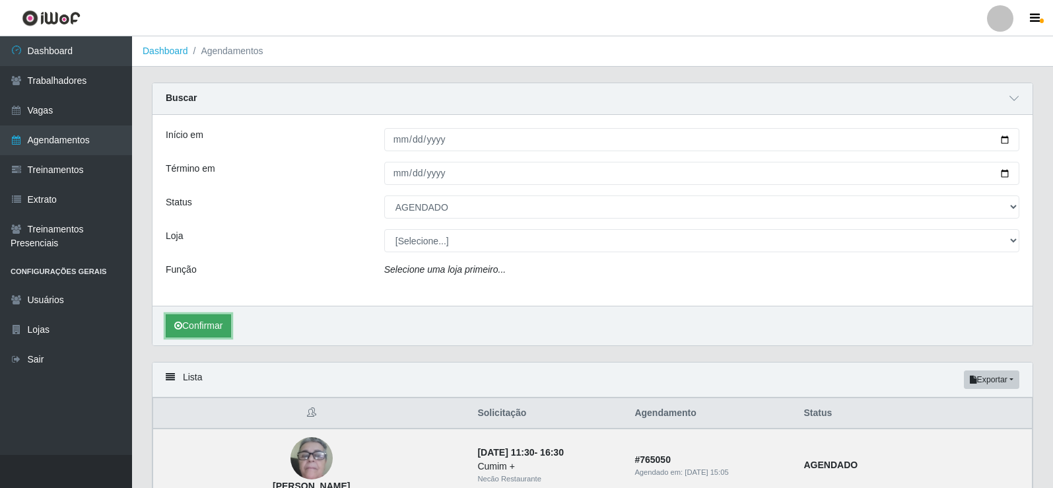
click at [207, 325] on button "Confirmar" at bounding box center [198, 325] width 65 height 23
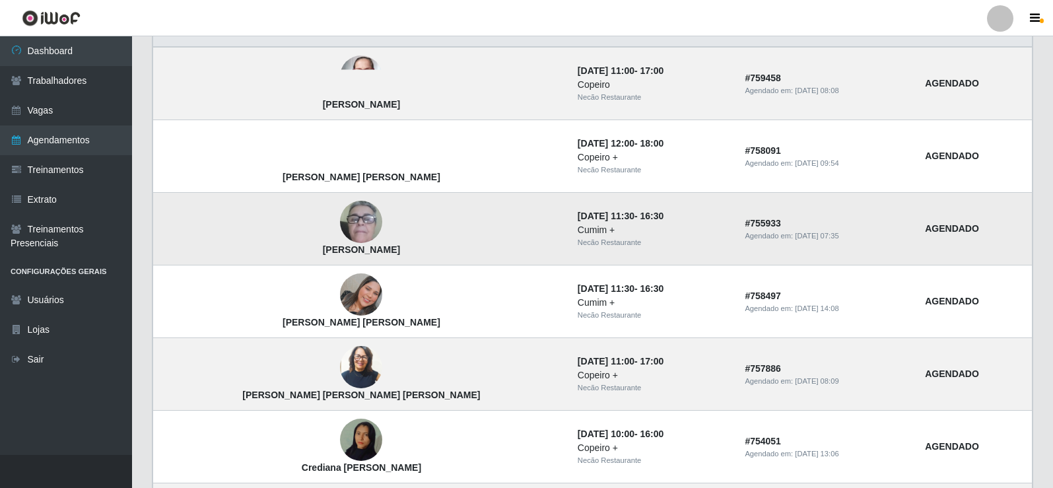
scroll to position [316, 0]
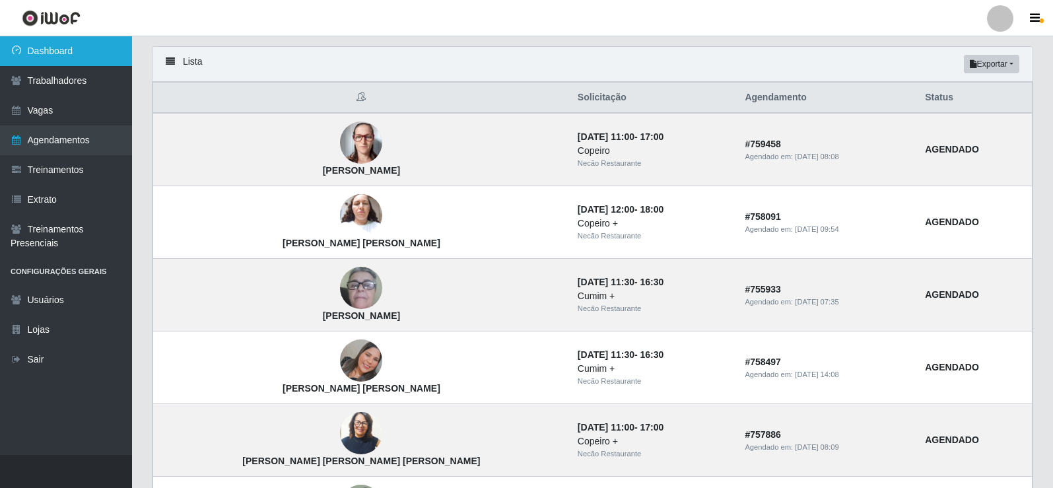
click at [47, 51] on link "Dashboard" at bounding box center [66, 51] width 132 height 30
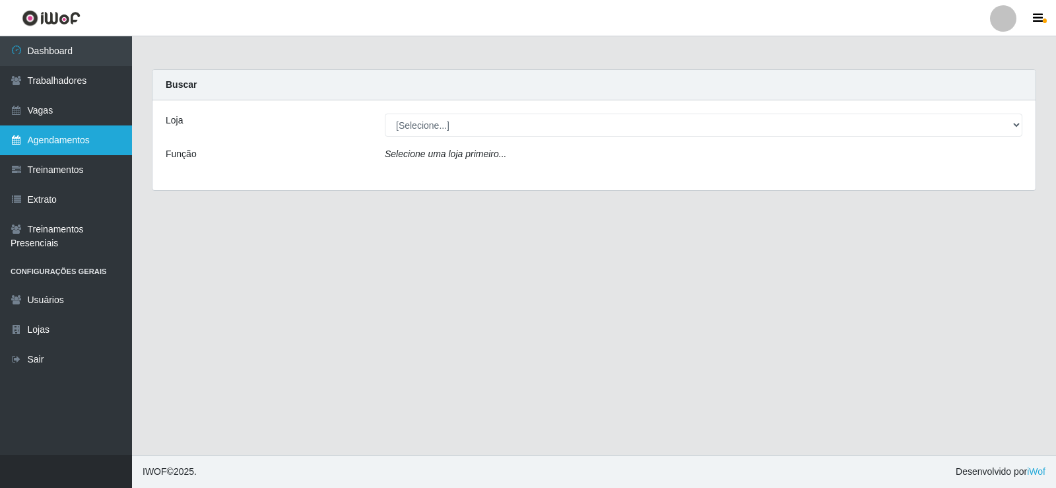
click at [79, 152] on link "Agendamentos" at bounding box center [66, 140] width 132 height 30
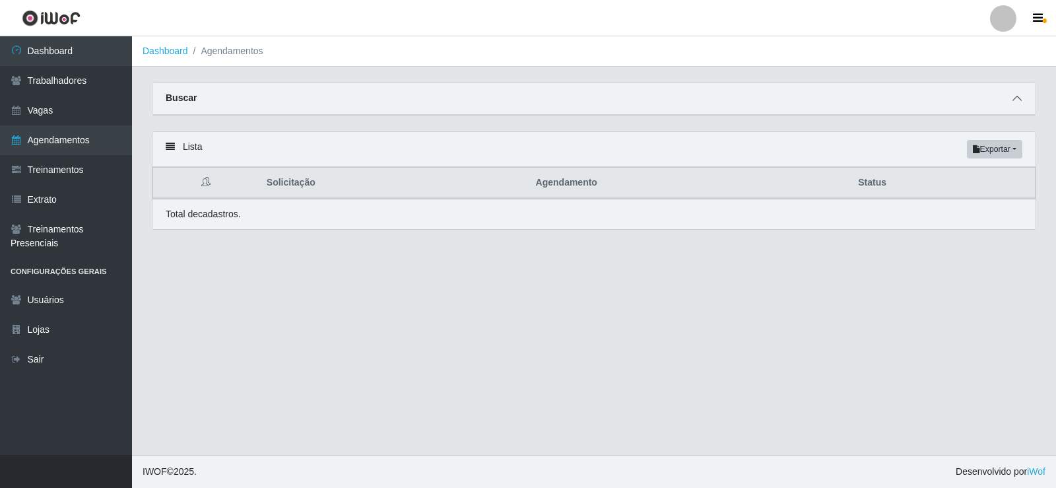
click at [1015, 103] on icon at bounding box center [1017, 98] width 9 height 9
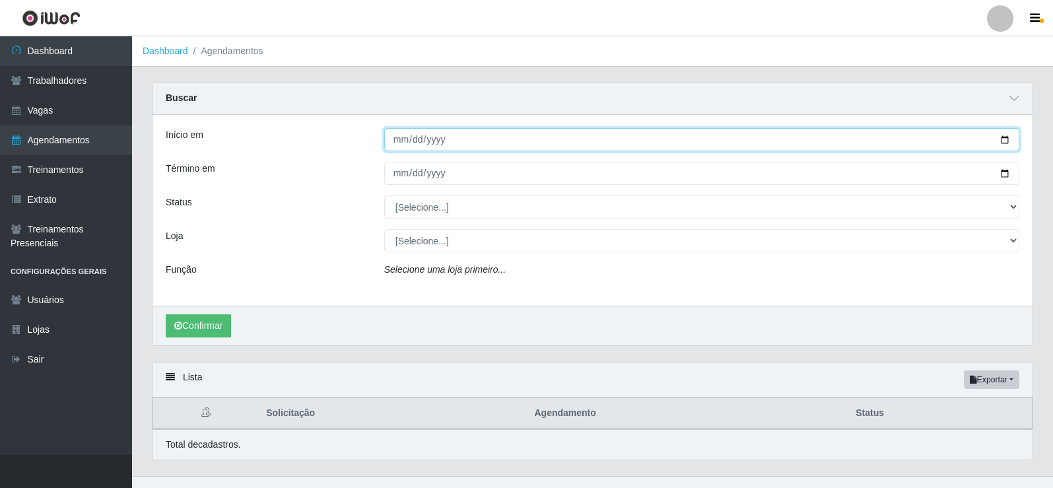
click at [1003, 143] on input "Início em" at bounding box center [701, 139] width 635 height 23
type input "[DATE]"
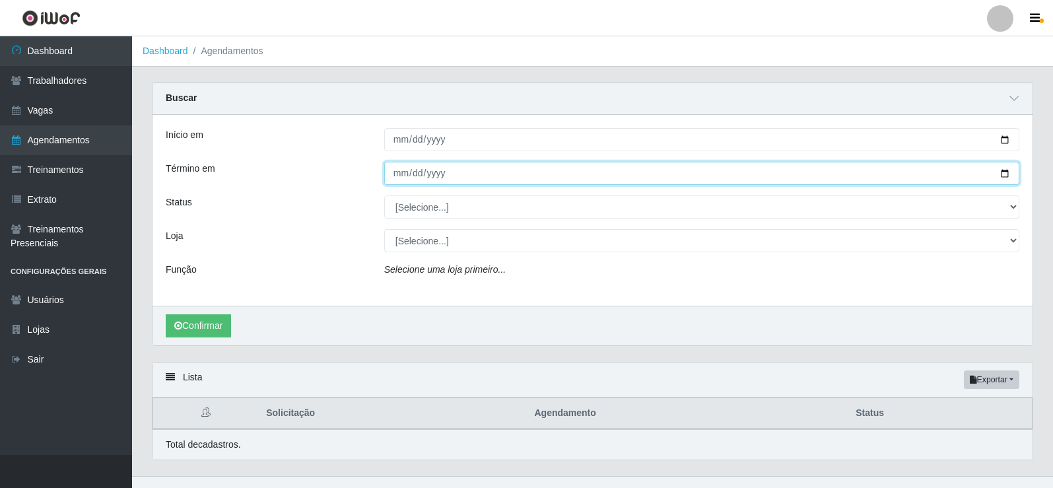
click at [1003, 174] on input "Término em" at bounding box center [701, 173] width 635 height 23
type input "[DATE]"
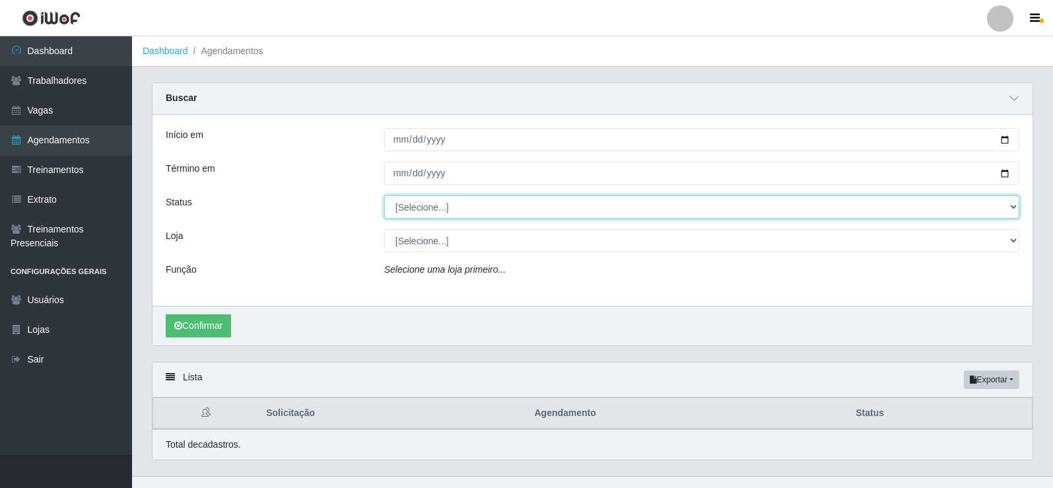
click at [434, 215] on select "[Selecione...] AGENDADO AGUARDANDO LIBERAR EM ANDAMENTO EM REVISÃO FINALIZADO C…" at bounding box center [701, 206] width 635 height 23
click at [384, 196] on select "[Selecione...] AGENDADO AGUARDANDO LIBERAR EM ANDAMENTO EM REVISÃO FINALIZADO C…" at bounding box center [701, 206] width 635 height 23
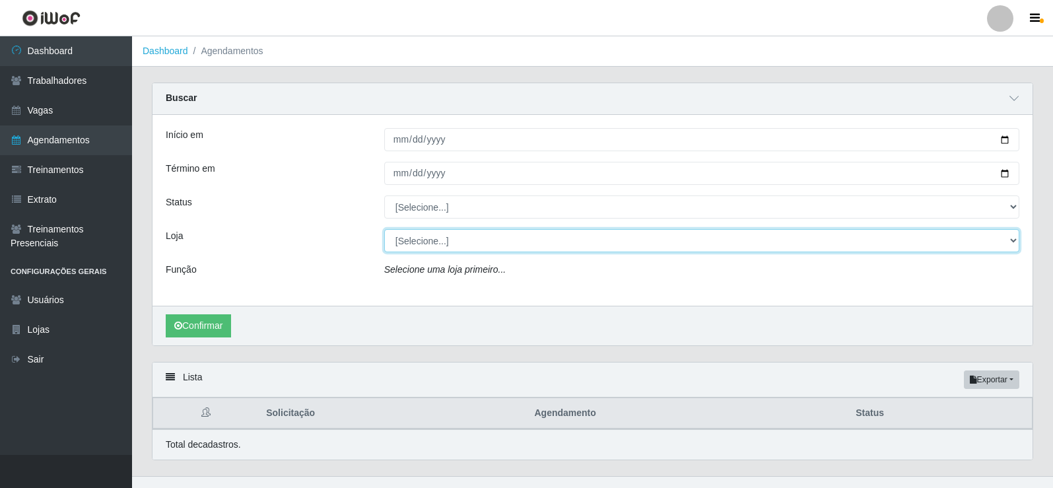
click at [430, 246] on select "[Selecione...] Necão Restaurante" at bounding box center [701, 240] width 635 height 23
select select "334"
click at [384, 230] on select "[Selecione...] Necão Restaurante" at bounding box center [701, 240] width 635 height 23
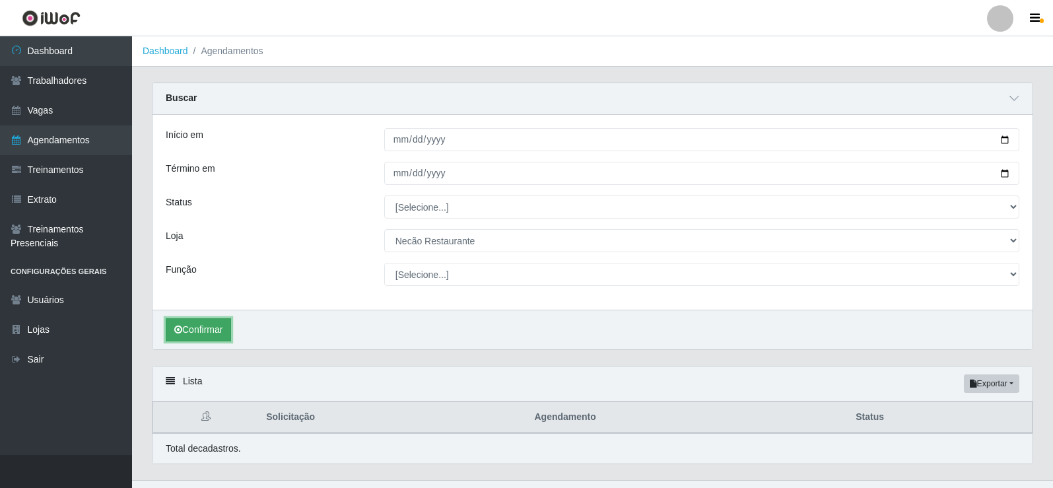
click at [197, 326] on button "Confirmar" at bounding box center [198, 329] width 65 height 23
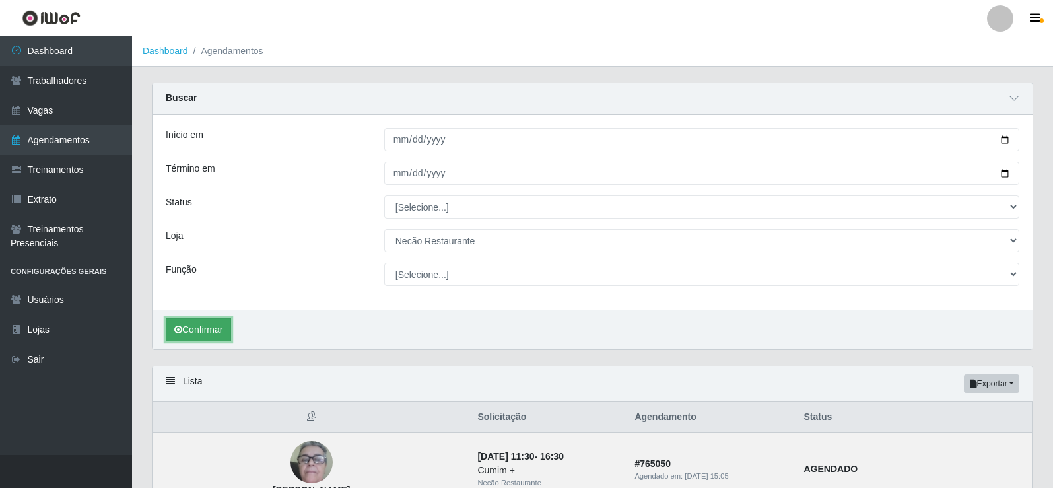
click at [208, 319] on button "Confirmar" at bounding box center [198, 329] width 65 height 23
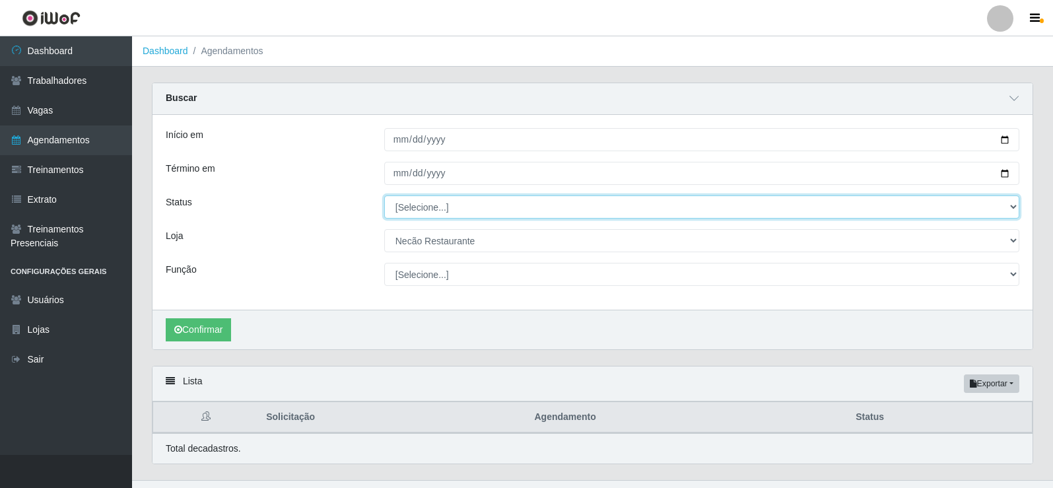
click at [409, 203] on select "[Selecione...] AGENDADO AGUARDANDO LIBERAR EM ANDAMENTO EM REVISÃO FINALIZADO C…" at bounding box center [701, 206] width 635 height 23
select select "AGENDADO"
click at [384, 196] on select "[Selecione...] AGENDADO AGUARDANDO LIBERAR EM ANDAMENTO EM REVISÃO FINALIZADO C…" at bounding box center [701, 206] width 635 height 23
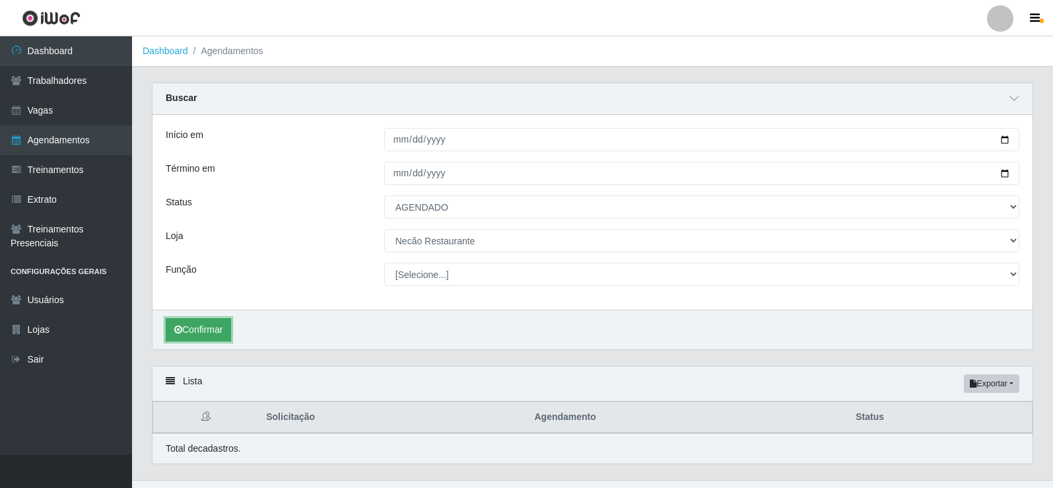
click at [210, 327] on button "Confirmar" at bounding box center [198, 329] width 65 height 23
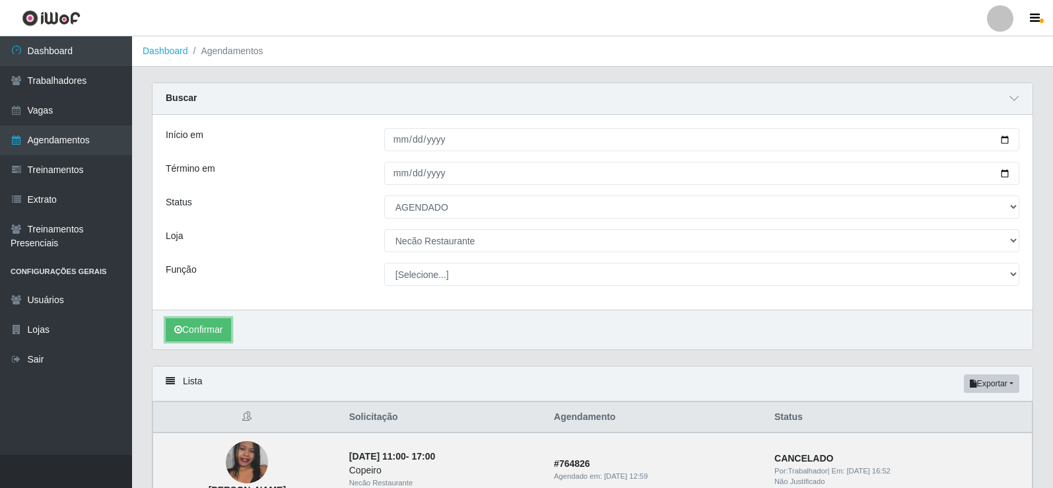
scroll to position [132, 0]
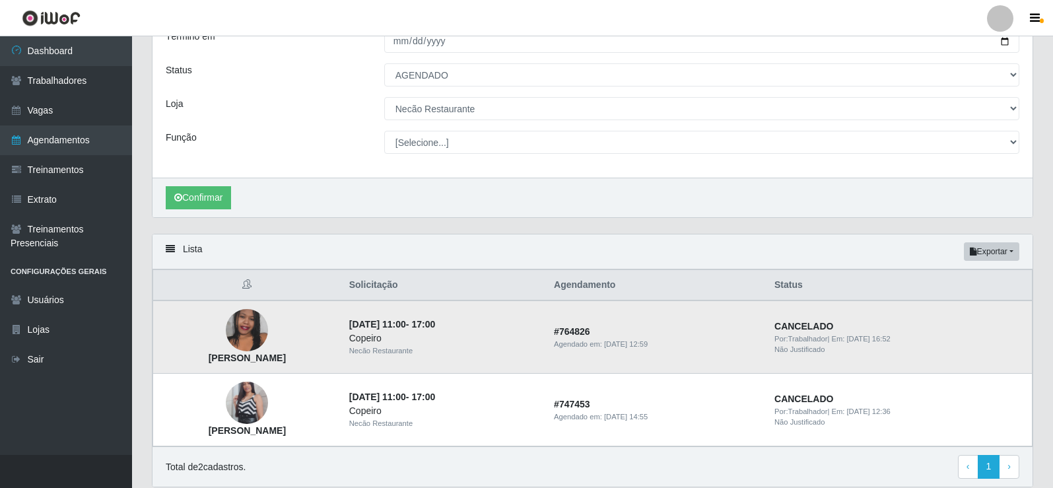
click at [260, 329] on img at bounding box center [247, 330] width 42 height 94
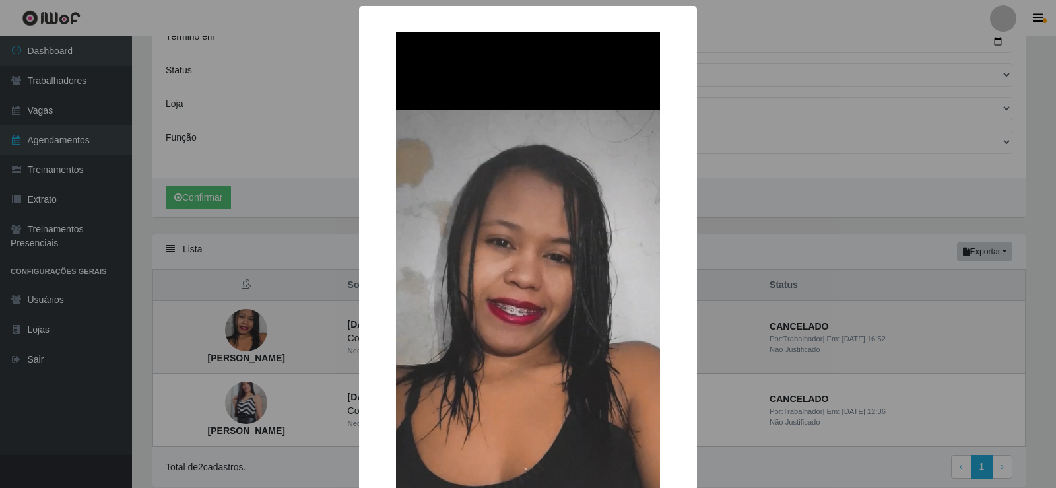
click at [325, 150] on div "× [PERSON_NAME] OK Cancel" at bounding box center [528, 244] width 1056 height 488
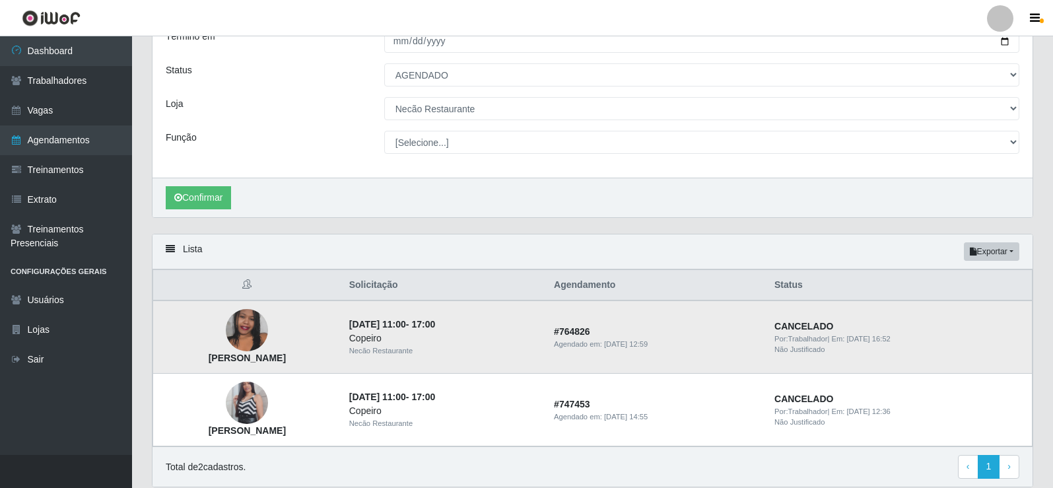
click at [251, 337] on img at bounding box center [247, 330] width 42 height 94
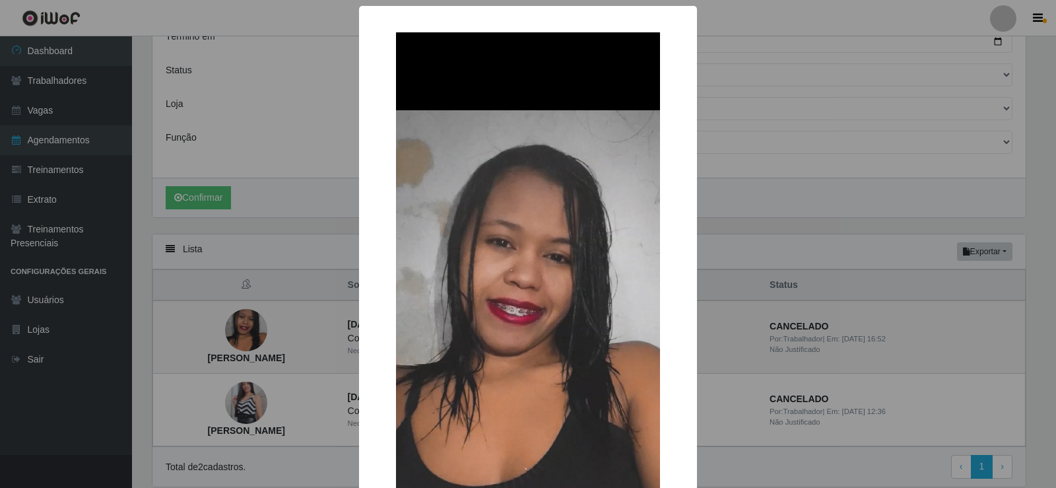
click at [743, 238] on div "× [PERSON_NAME] OK Cancel" at bounding box center [528, 244] width 1056 height 488
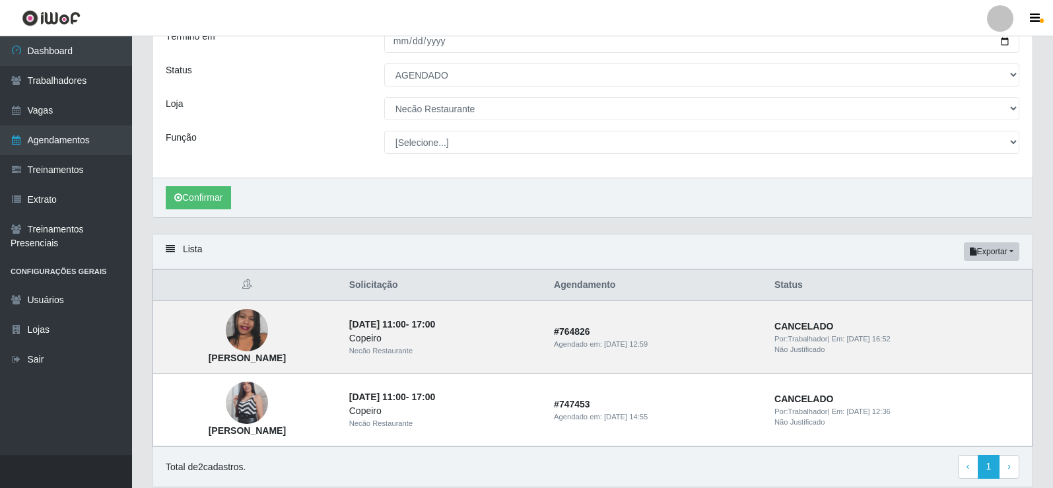
scroll to position [66, 0]
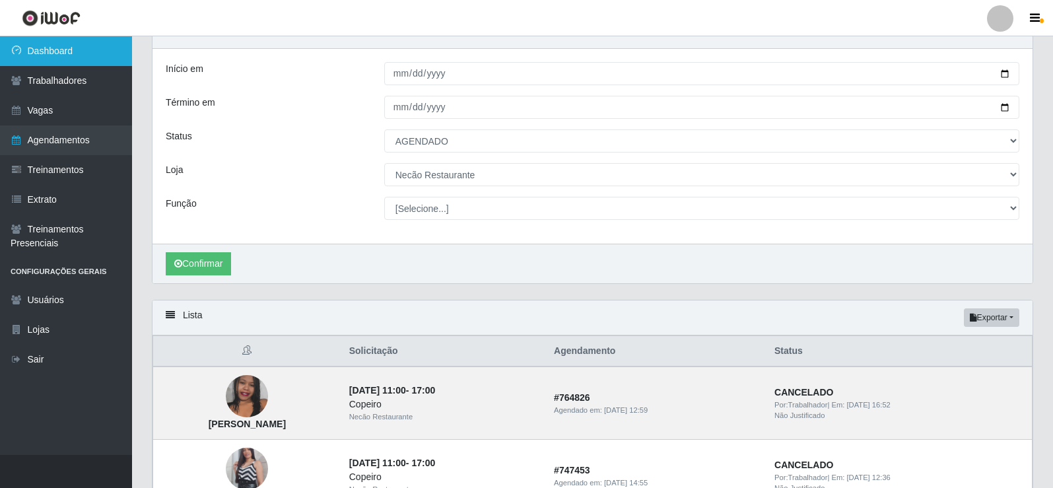
click at [77, 59] on link "Dashboard" at bounding box center [66, 51] width 132 height 30
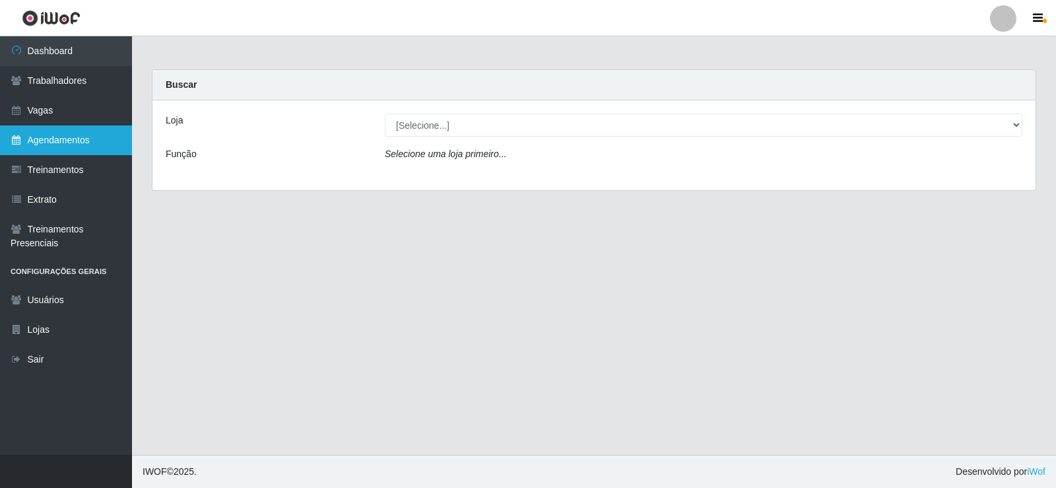
click at [40, 146] on link "Agendamentos" at bounding box center [66, 140] width 132 height 30
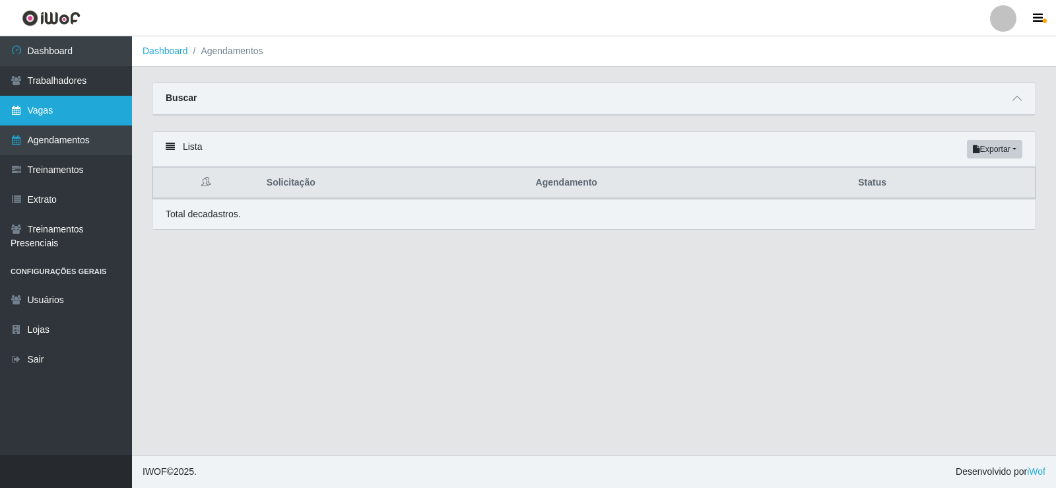
click at [42, 104] on link "Vagas" at bounding box center [66, 111] width 132 height 30
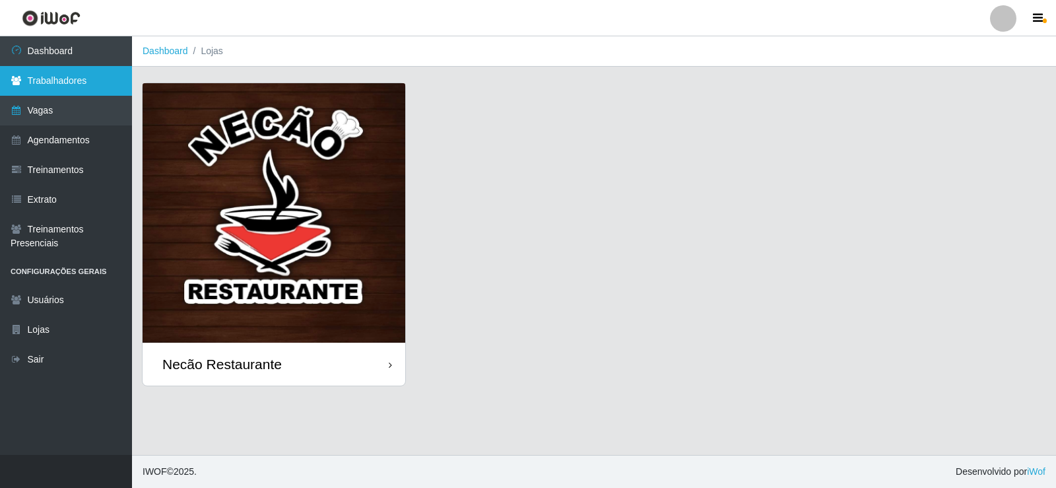
click at [74, 74] on link "Trabalhadores" at bounding box center [66, 81] width 132 height 30
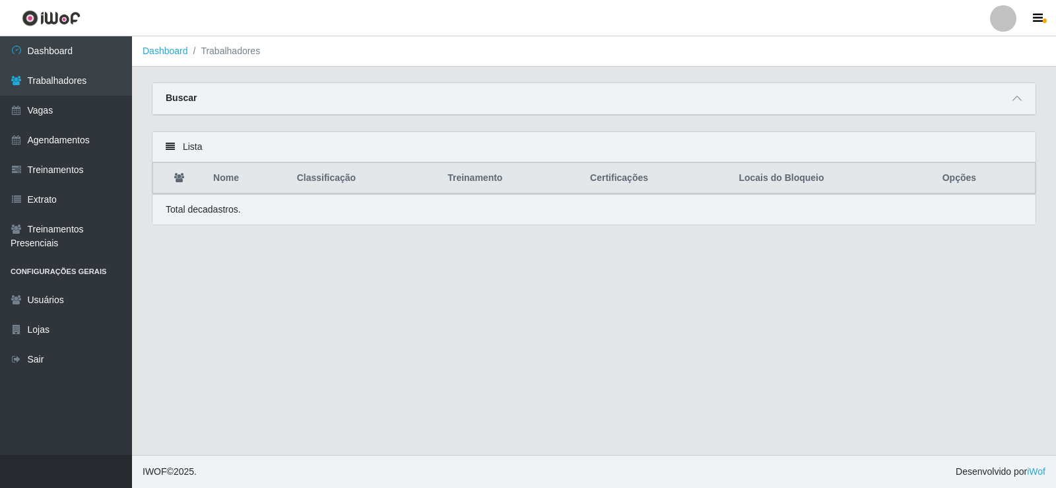
click at [1026, 96] on div "Buscar" at bounding box center [593, 99] width 883 height 32
click at [1018, 103] on icon at bounding box center [1017, 98] width 9 height 9
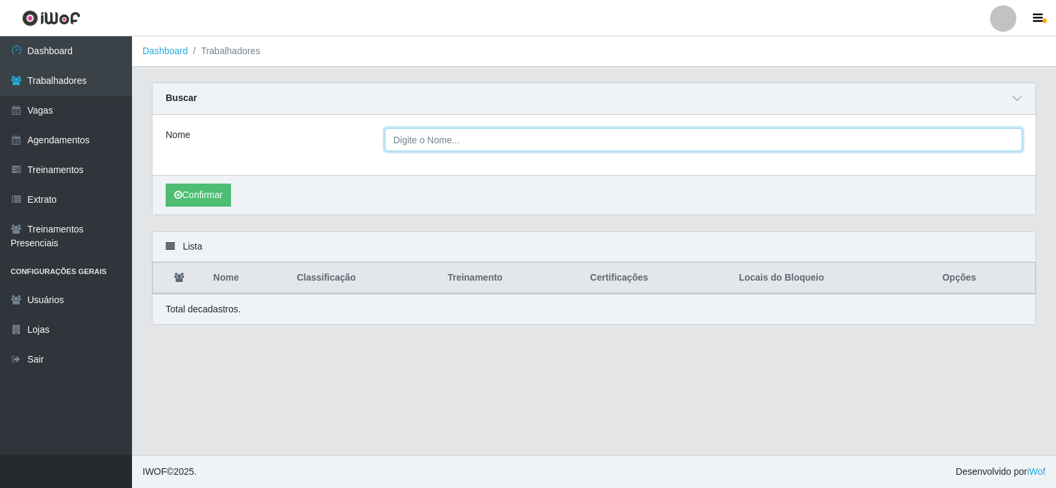
click at [500, 134] on input "Nome" at bounding box center [704, 139] width 638 height 23
paste input "[PERSON_NAME]"
type input "[PERSON_NAME]"
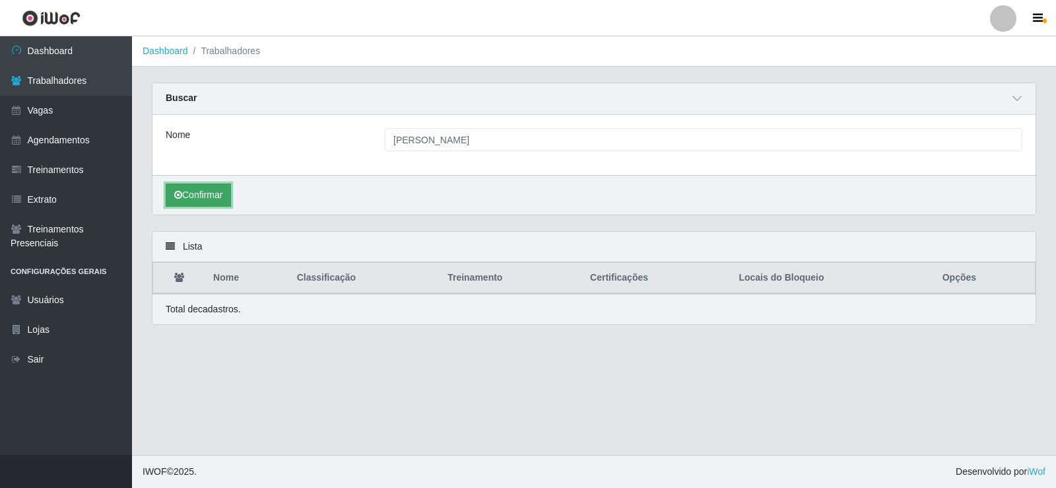
click at [209, 188] on button "Confirmar" at bounding box center [198, 195] width 65 height 23
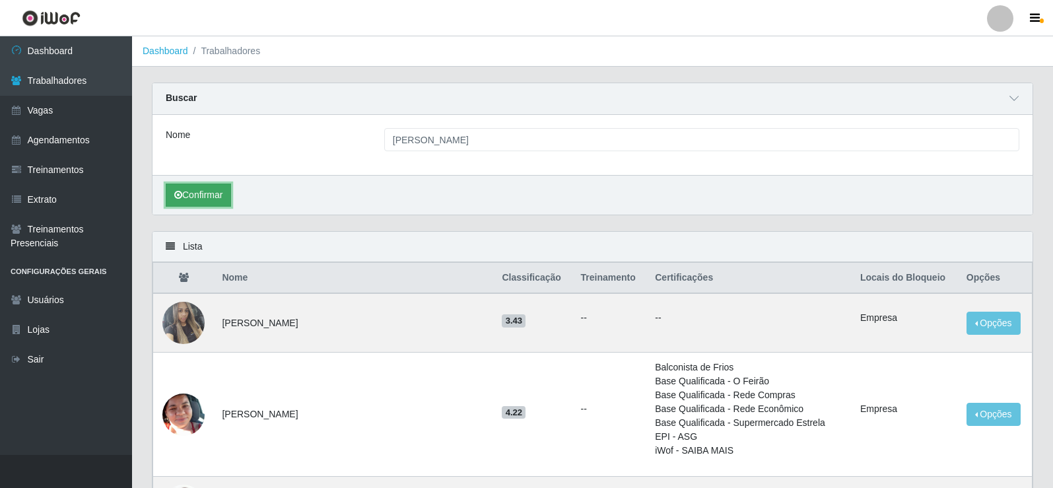
click at [218, 191] on button "Confirmar" at bounding box center [198, 195] width 65 height 23
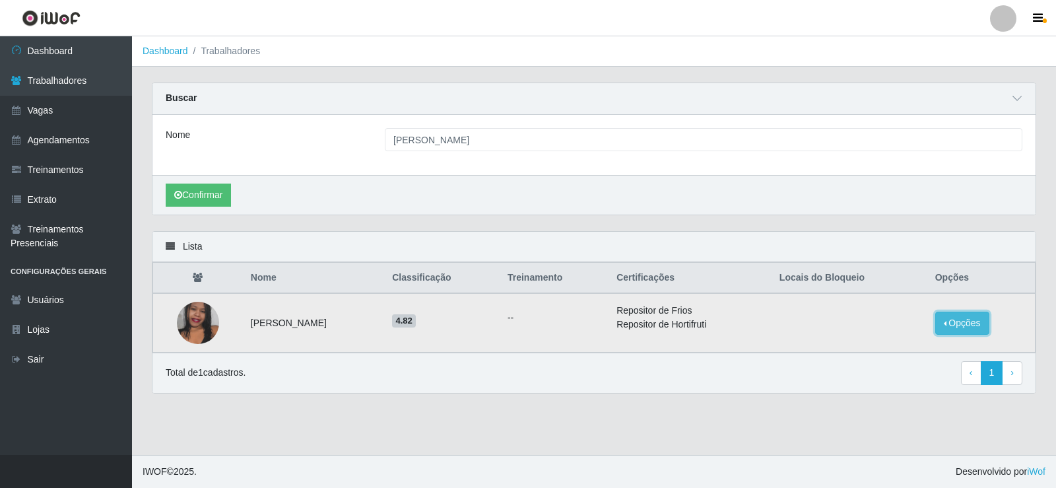
click at [960, 324] on button "Opções" at bounding box center [962, 323] width 54 height 23
click at [874, 315] on button "Bloquear - Empresa" at bounding box center [880, 308] width 106 height 28
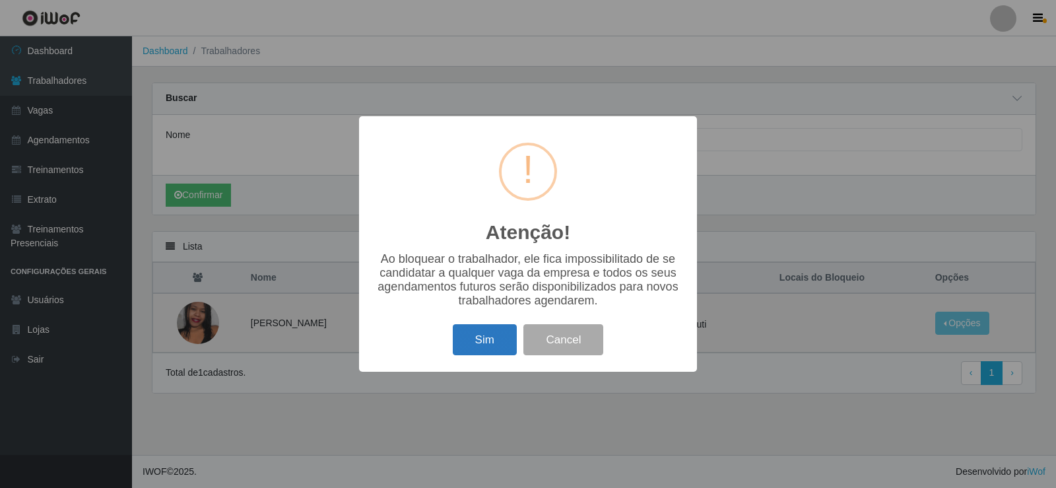
click at [494, 338] on button "Sim" at bounding box center [485, 339] width 64 height 31
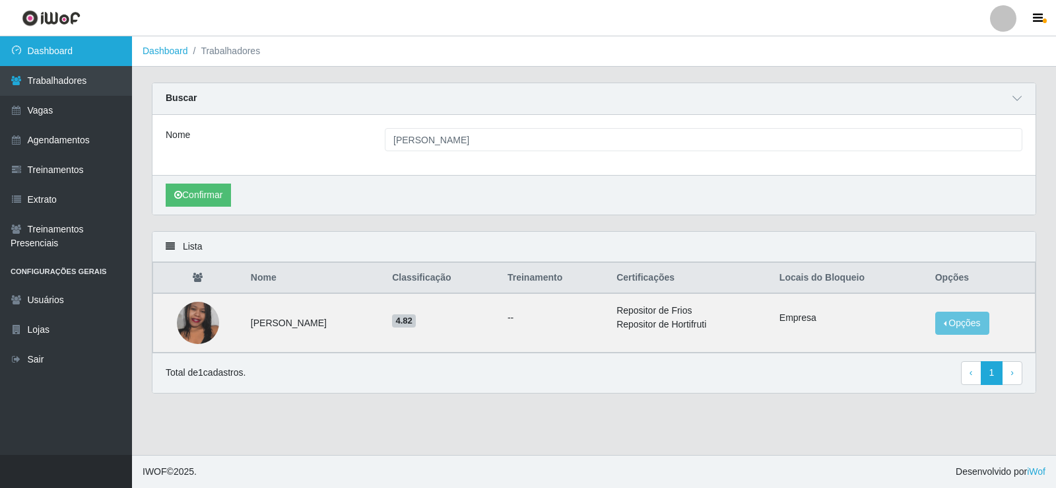
click at [99, 56] on link "Dashboard" at bounding box center [66, 51] width 132 height 30
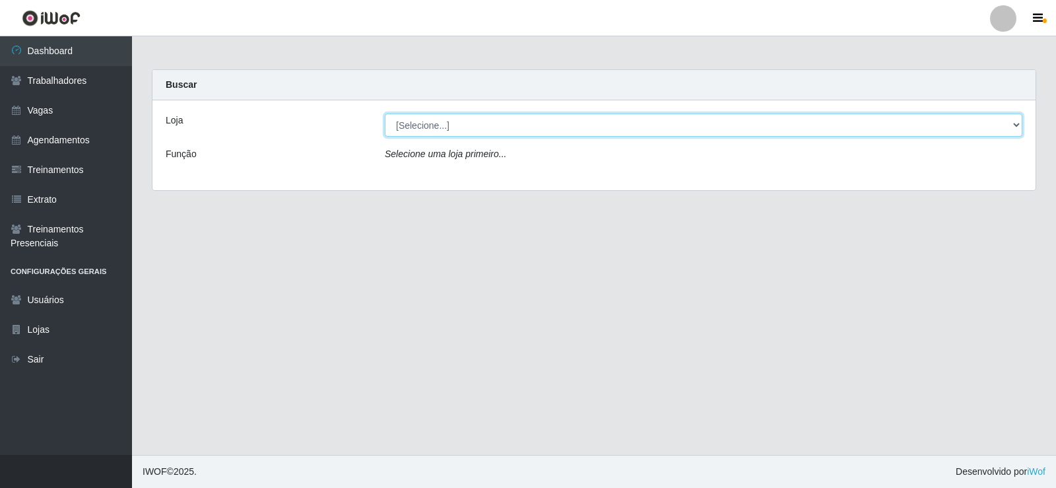
click at [530, 127] on select "[Selecione...] Necão Restaurante" at bounding box center [704, 125] width 638 height 23
select select "334"
click at [385, 114] on select "[Selecione...] Necão Restaurante" at bounding box center [704, 125] width 638 height 23
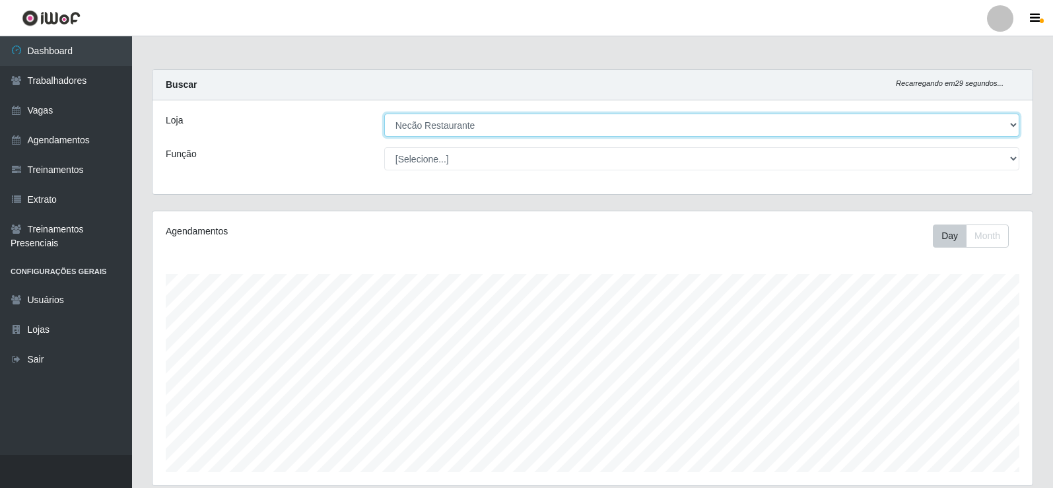
scroll to position [274, 880]
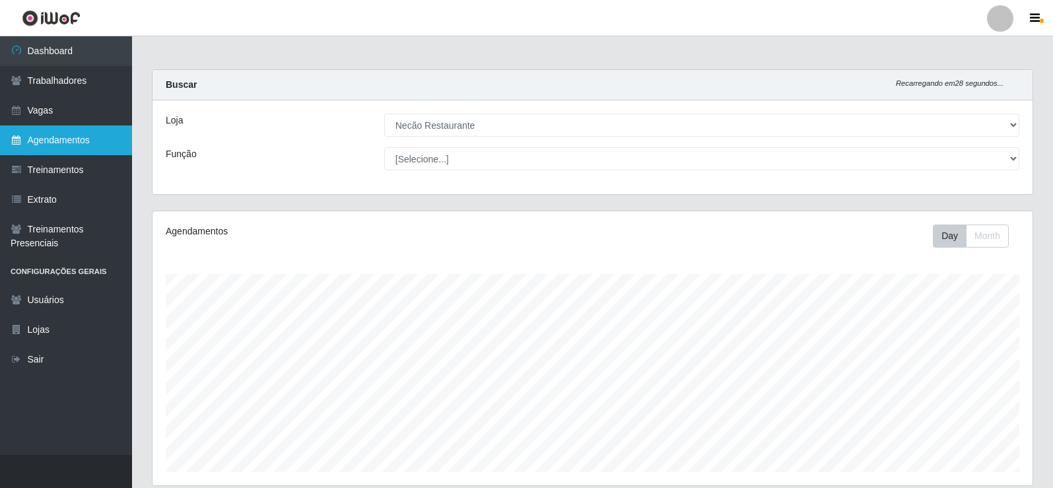
click at [95, 134] on link "Agendamentos" at bounding box center [66, 140] width 132 height 30
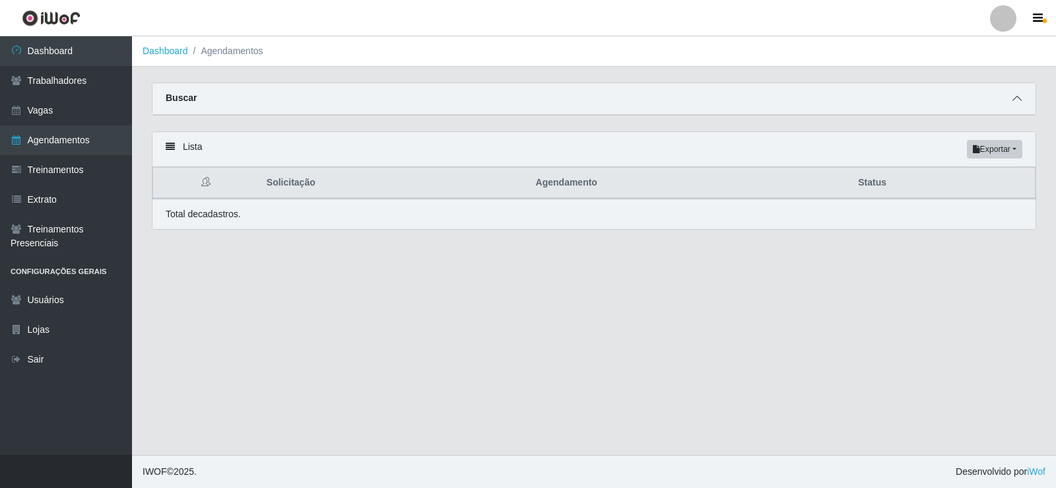
click at [1010, 103] on span at bounding box center [1017, 98] width 16 height 15
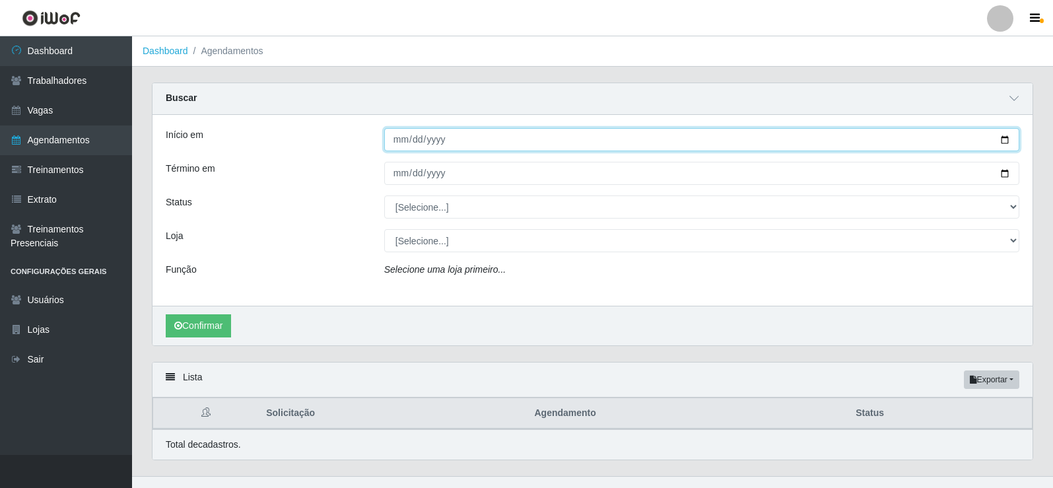
click at [1004, 141] on input "Início em" at bounding box center [701, 139] width 635 height 23
type input "[DATE]"
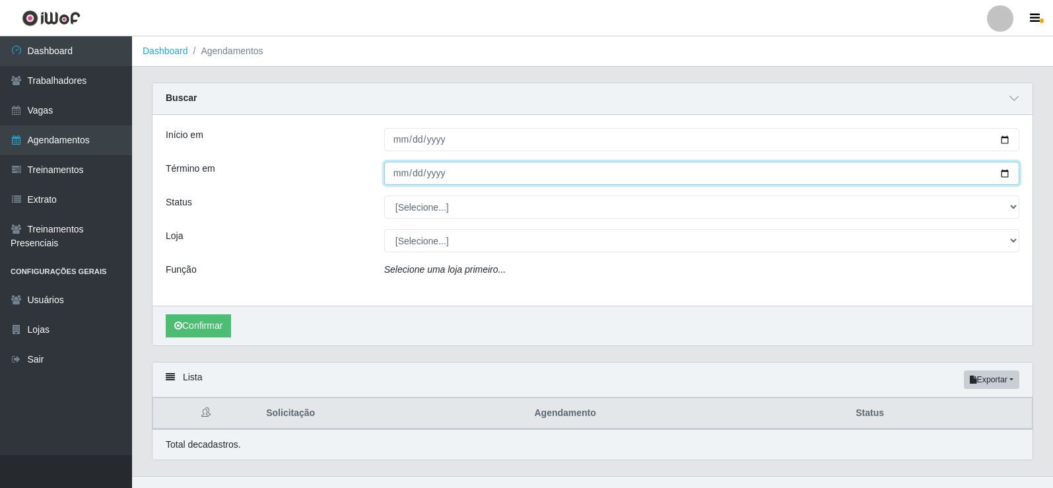
click at [1005, 178] on input "Término em" at bounding box center [701, 173] width 635 height 23
type input "[DATE]"
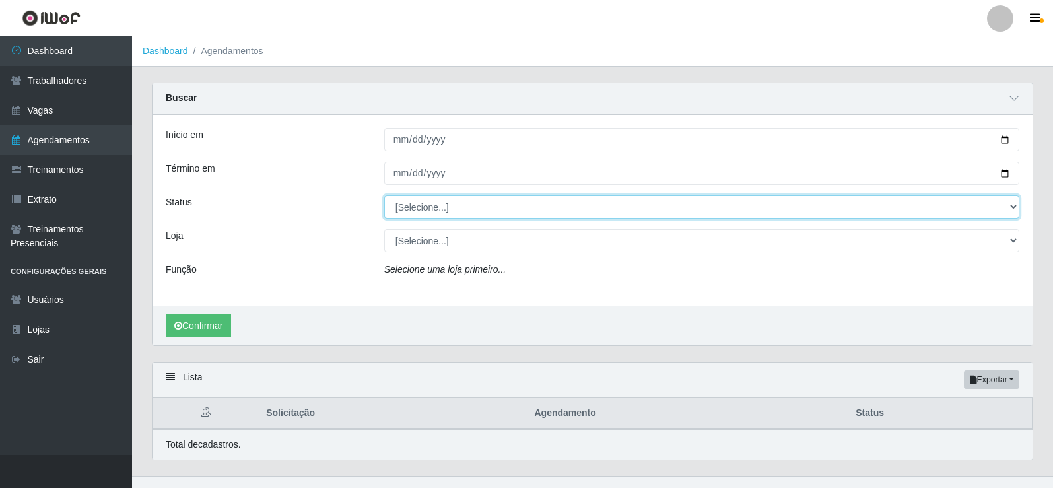
click at [434, 201] on select "[Selecione...] AGENDADO AGUARDANDO LIBERAR EM ANDAMENTO EM REVISÃO FINALIZADO C…" at bounding box center [701, 206] width 635 height 23
select select "AGENDADO"
click at [384, 196] on select "[Selecione...] AGENDADO AGUARDANDO LIBERAR EM ANDAMENTO EM REVISÃO FINALIZADO C…" at bounding box center [701, 206] width 635 height 23
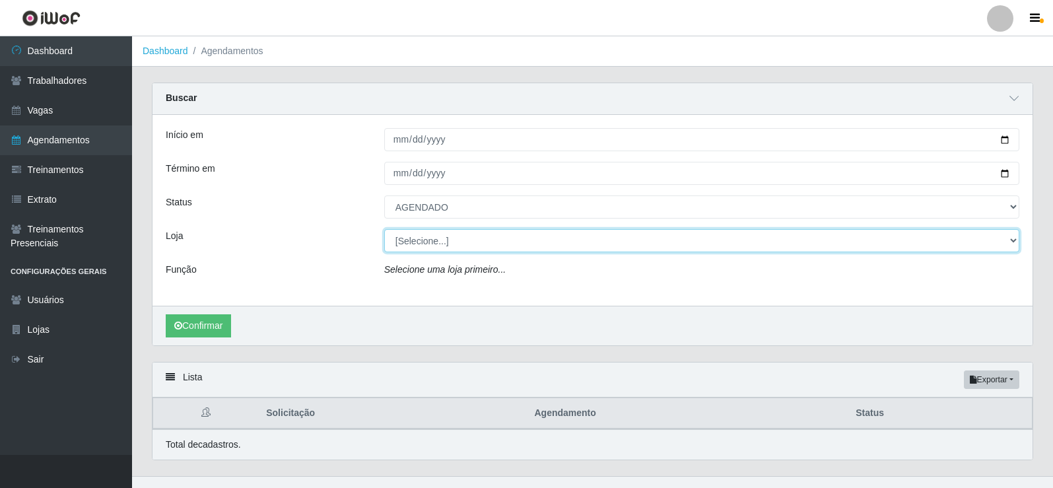
click at [439, 232] on select "[Selecione...] Necão Restaurante" at bounding box center [701, 240] width 635 height 23
select select "334"
click at [384, 230] on select "[Selecione...] Necão Restaurante" at bounding box center [701, 240] width 635 height 23
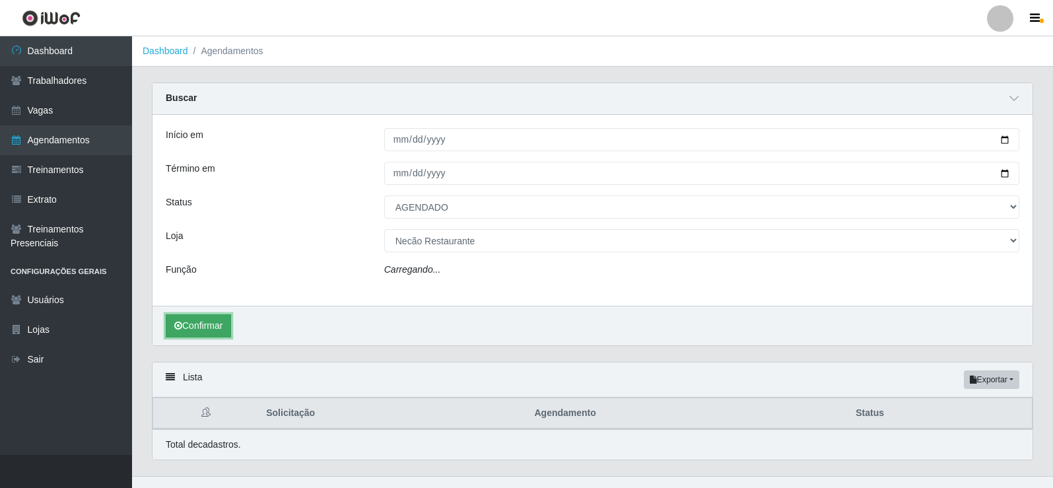
click at [220, 323] on button "Confirmar" at bounding box center [198, 325] width 65 height 23
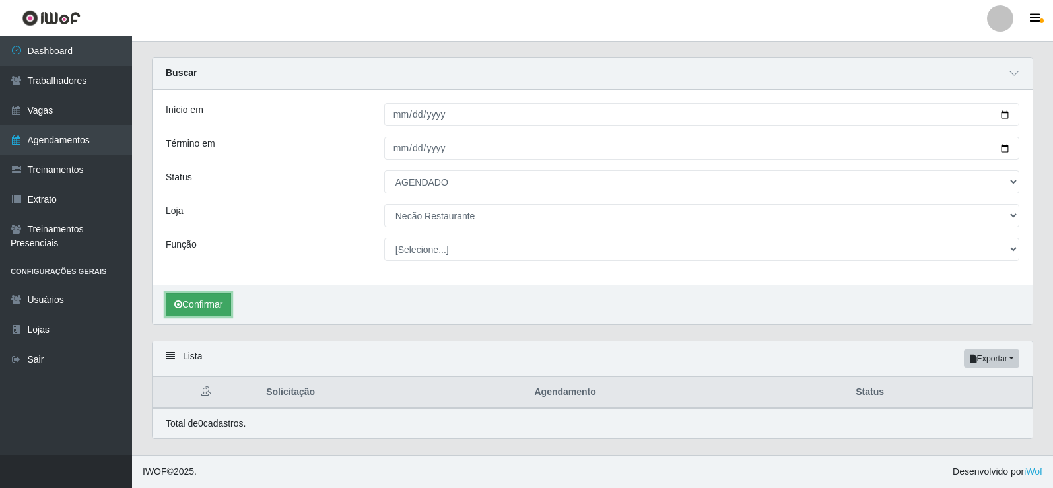
click at [221, 308] on button "Confirmar" at bounding box center [198, 304] width 65 height 23
click at [209, 299] on button "Confirmar" at bounding box center [198, 304] width 65 height 23
click at [220, 300] on button "Confirmar" at bounding box center [198, 304] width 65 height 23
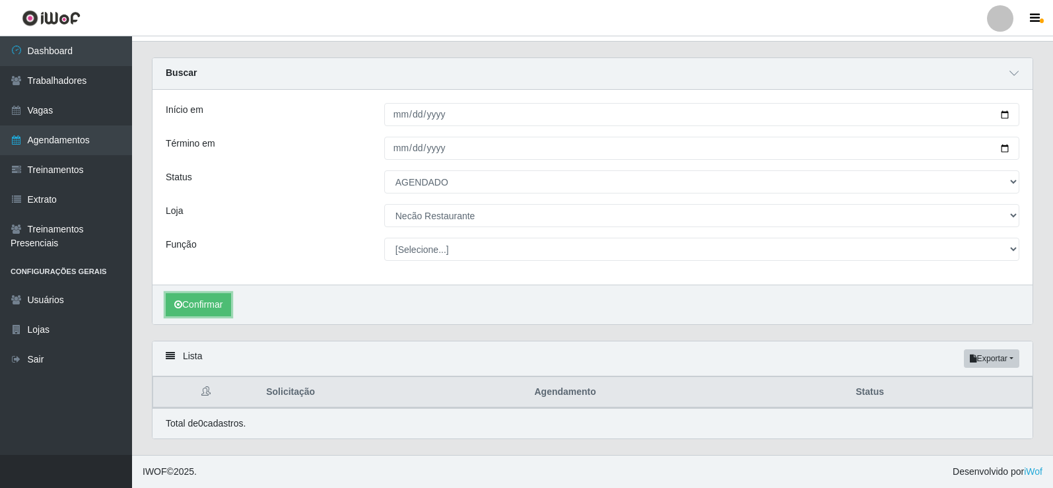
scroll to position [0, 0]
